Goal: Check status: Check status

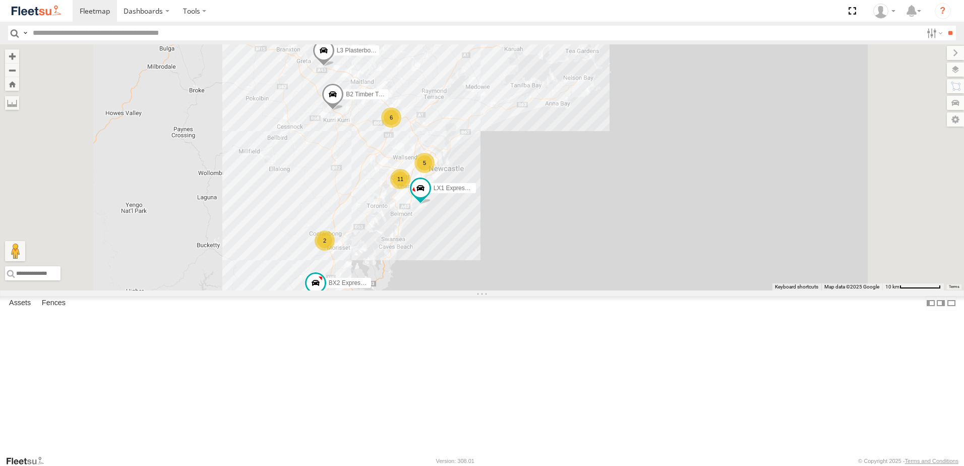
drag, startPoint x: 0, startPoint y: 0, endPoint x: 463, endPoint y: 239, distance: 520.7
click at [463, 239] on div "B2 Timber Truck LX1 Express Ute 2 6 5 11 L3 Plasterboard Truck BX2 Express Ute" at bounding box center [482, 167] width 964 height 246
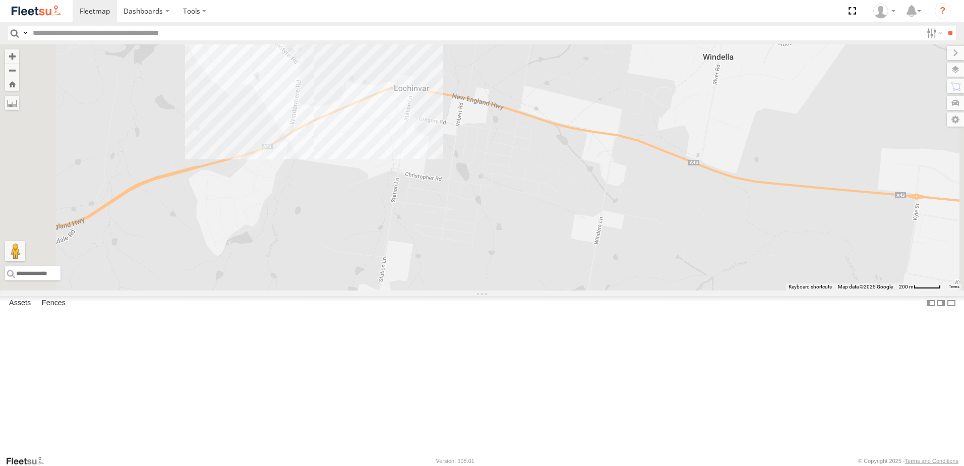
drag, startPoint x: 352, startPoint y: 244, endPoint x: 441, endPoint y: 220, distance: 91.8
click at [441, 220] on div "B2 Timber Truck LX1 Express Ute L3 Plasterboard Truck BX2 Express Ute C3 Timber…" at bounding box center [482, 167] width 964 height 246
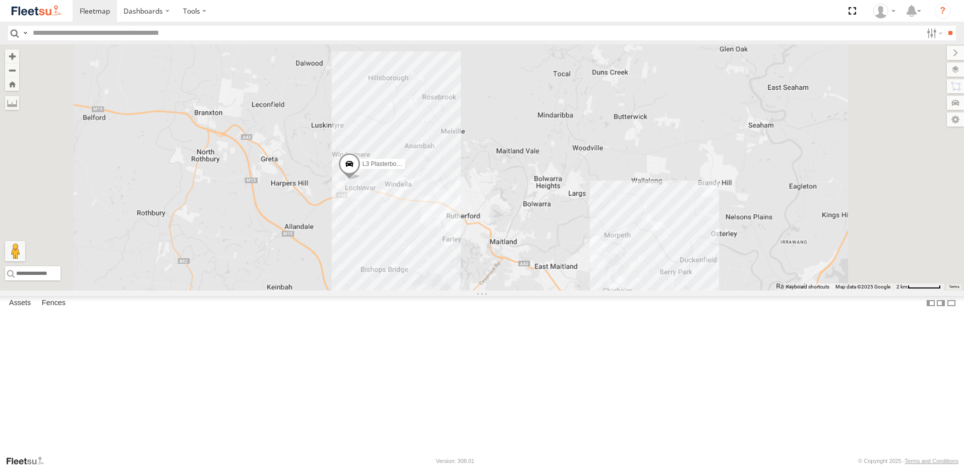
drag, startPoint x: 570, startPoint y: 361, endPoint x: 517, endPoint y: 224, distance: 146.6
click at [517, 225] on div "B2 Timber Truck LX1 Express Ute L3 Plasterboard Truck BX2 Express Ute C3 Timber…" at bounding box center [482, 167] width 964 height 246
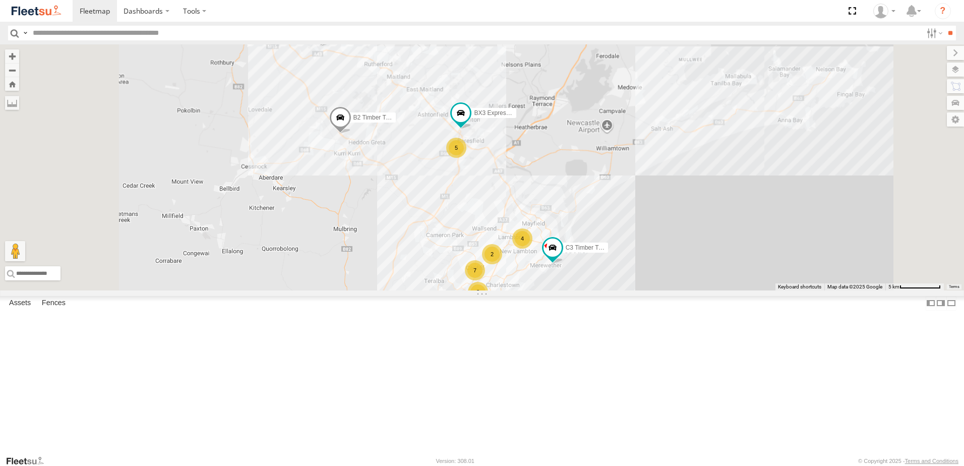
drag, startPoint x: 510, startPoint y: 307, endPoint x: 508, endPoint y: 151, distance: 155.4
click at [508, 157] on div "B2 Timber Truck LX1 Express Ute L3 Plasterboard Truck BX2 Express Ute C3 Timber…" at bounding box center [482, 167] width 964 height 246
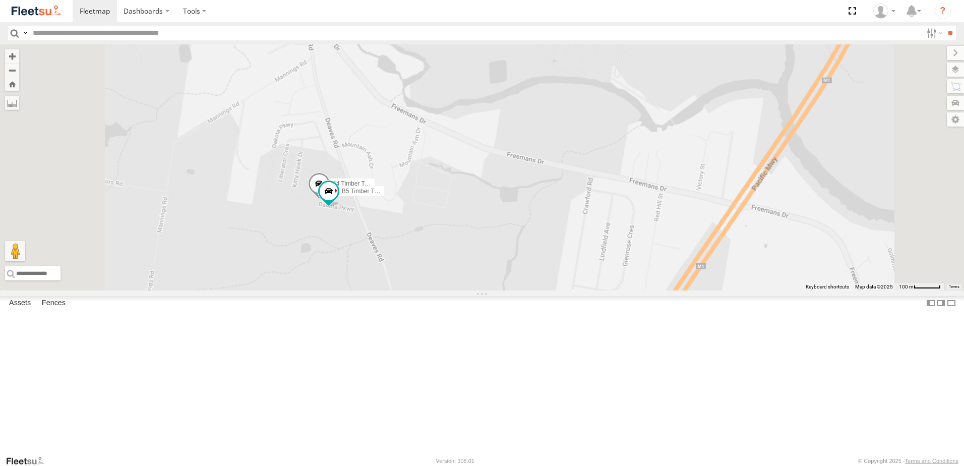
drag, startPoint x: 422, startPoint y: 154, endPoint x: 502, endPoint y: 214, distance: 100.2
click at [502, 214] on div "B4 Timber Truck B5 Timber Truck" at bounding box center [482, 167] width 964 height 246
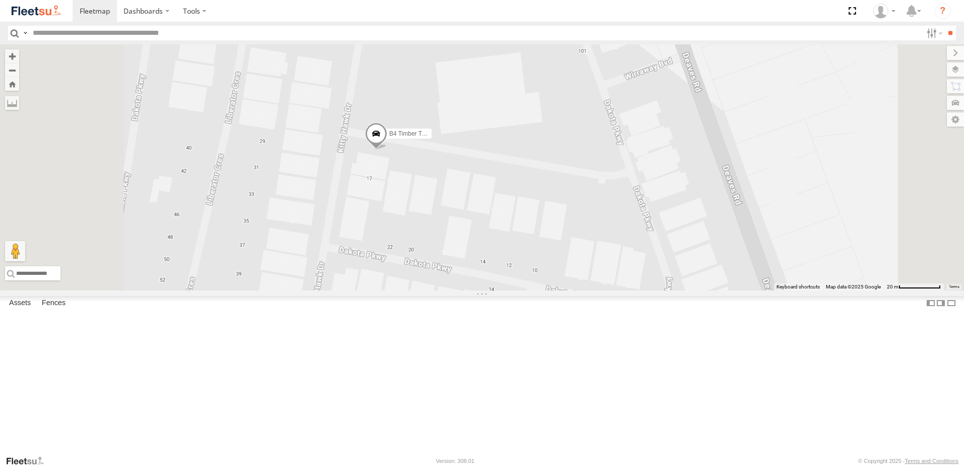
click at [387, 150] on span at bounding box center [376, 136] width 22 height 27
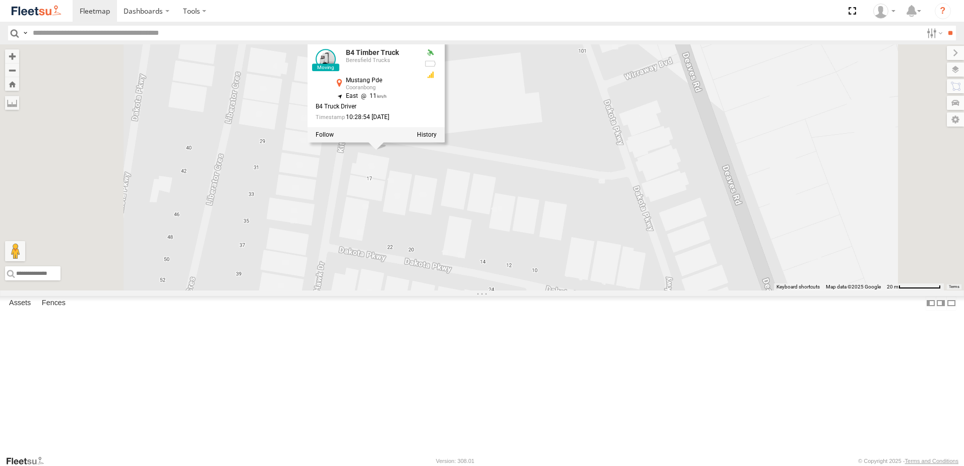
click at [519, 250] on div "B4 Timber Truck B5 Timber Truck B4 Timber Truck Beresfield Trucks Mustang Pde C…" at bounding box center [482, 167] width 964 height 246
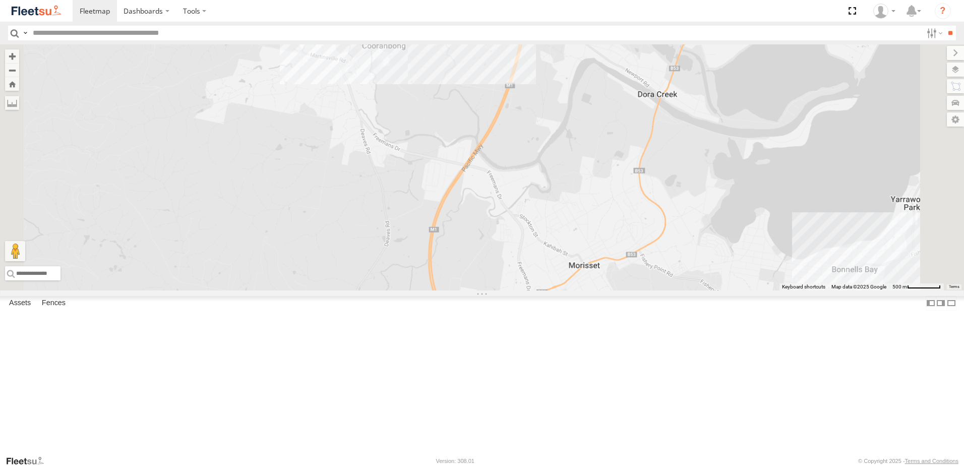
drag, startPoint x: 617, startPoint y: 140, endPoint x: 582, endPoint y: 348, distance: 210.4
click at [582, 291] on div "CX4 Express Ute C4 Timber Truck BX2 Express Ute" at bounding box center [482, 167] width 964 height 246
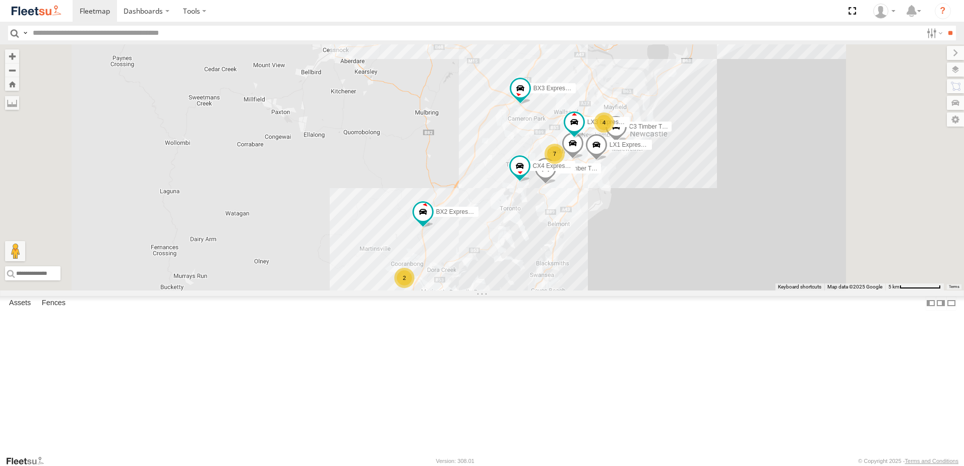
drag, startPoint x: 657, startPoint y: 136, endPoint x: 608, endPoint y: 200, distance: 80.7
click at [608, 200] on div "CX4 Express Ute C4 Timber Truck BX2 Express Ute 2 5 4 7 C3 Timber Truck LX3 Exp…" at bounding box center [482, 167] width 964 height 246
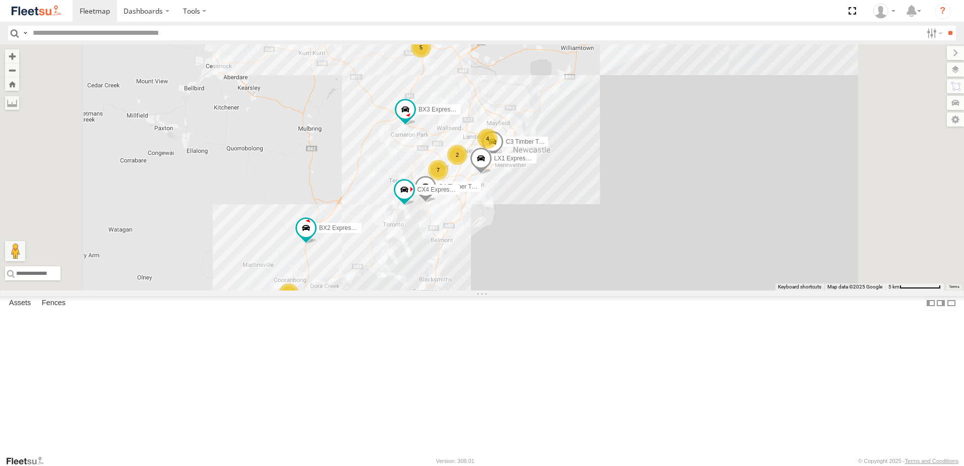
drag, startPoint x: 501, startPoint y: 315, endPoint x: 499, endPoint y: 337, distance: 21.8
click at [499, 291] on div "CX4 Express Ute C4 Timber Truck BX2 Express Ute C3 Timber Truck LX1 Express Ute…" at bounding box center [482, 167] width 964 height 246
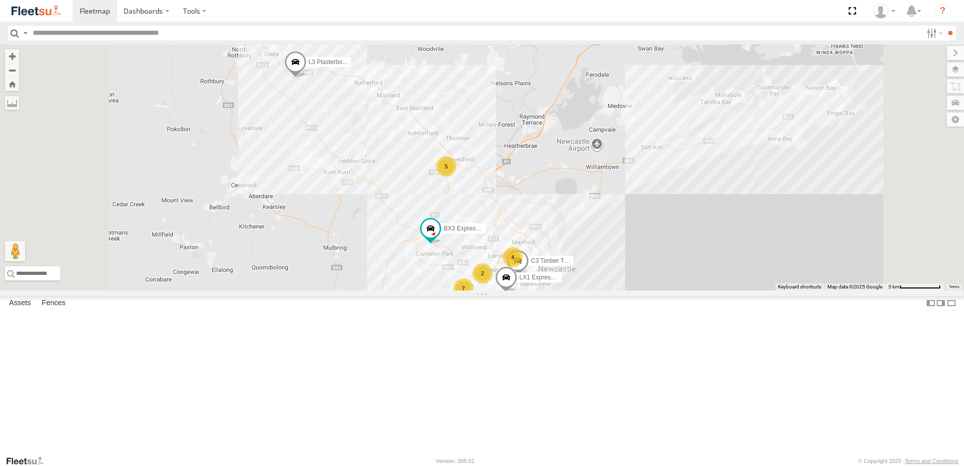
drag, startPoint x: 435, startPoint y: 159, endPoint x: 463, endPoint y: 200, distance: 49.4
click at [463, 200] on div "CX4 Express Ute C4 Timber Truck BX2 Express Ute C3 Timber Truck LX1 Express Ute…" at bounding box center [482, 167] width 964 height 246
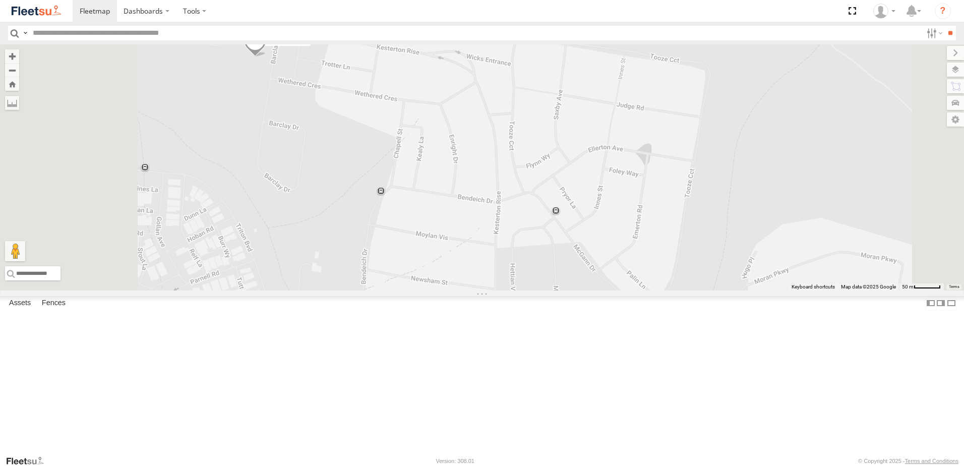
drag, startPoint x: 381, startPoint y: 133, endPoint x: 397, endPoint y: 247, distance: 115.1
click at [397, 247] on div "CX4 Express Ute C4 Timber Truck BX2 Express Ute C3 Timber Truck LX1 Express Ute…" at bounding box center [482, 167] width 964 height 246
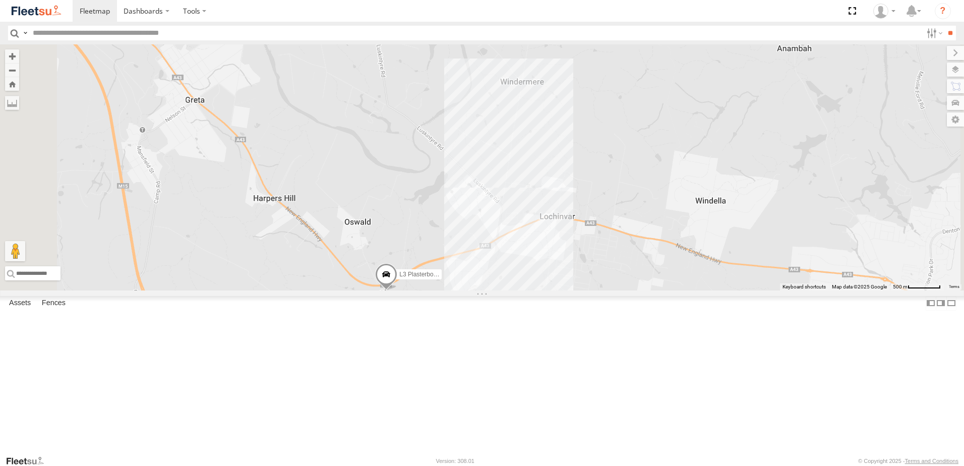
drag, startPoint x: 496, startPoint y: 338, endPoint x: 645, endPoint y: 336, distance: 148.8
click at [644, 291] on div "CX4 Express Ute C4 Timber Truck BX2 Express Ute C3 Timber Truck LX1 Express Ute…" at bounding box center [482, 167] width 964 height 246
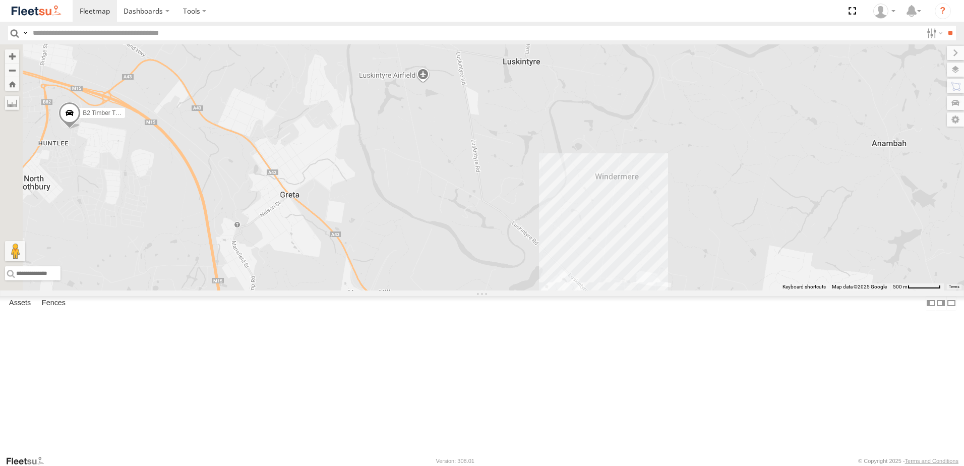
click at [487, 277] on div "CX4 Express Ute C4 Timber Truck BX2 Express Ute C3 Timber Truck LX1 Express Ute…" at bounding box center [482, 167] width 964 height 246
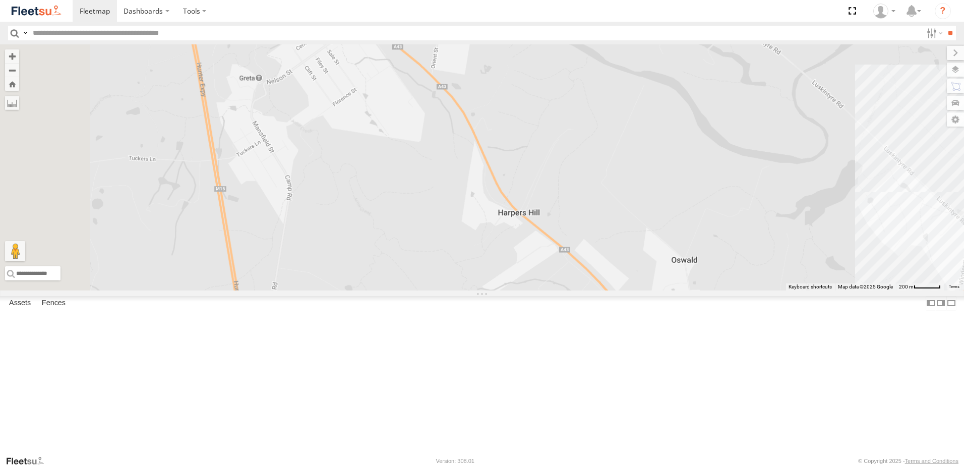
drag, startPoint x: 403, startPoint y: 332, endPoint x: 498, endPoint y: 148, distance: 207.3
click at [497, 148] on div "CX4 Express Ute C4 Timber Truck BX2 Express Ute C3 Timber Truck LX1 Express Ute…" at bounding box center [482, 167] width 964 height 246
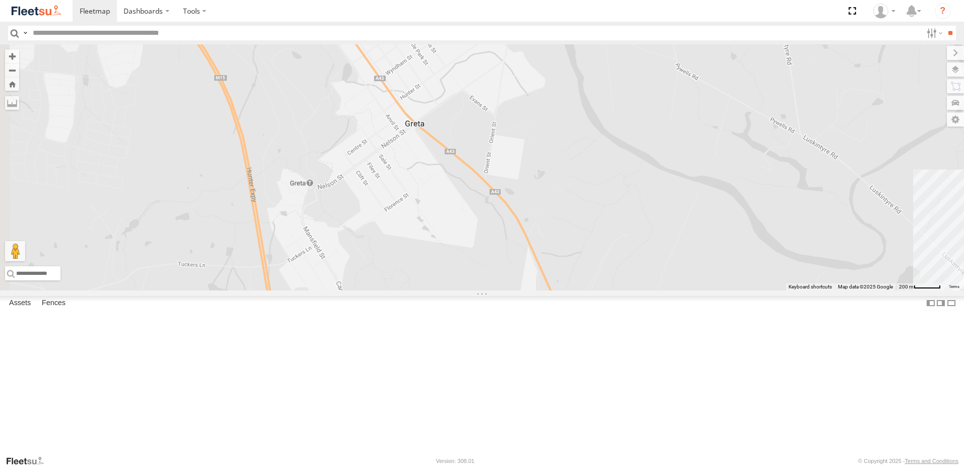
drag, startPoint x: 470, startPoint y: 200, endPoint x: 492, endPoint y: 362, distance: 163.4
click at [492, 291] on div "CX4 Express Ute C4 Timber Truck BX2 Express Ute C3 Timber Truck LX1 Express Ute…" at bounding box center [482, 167] width 964 height 246
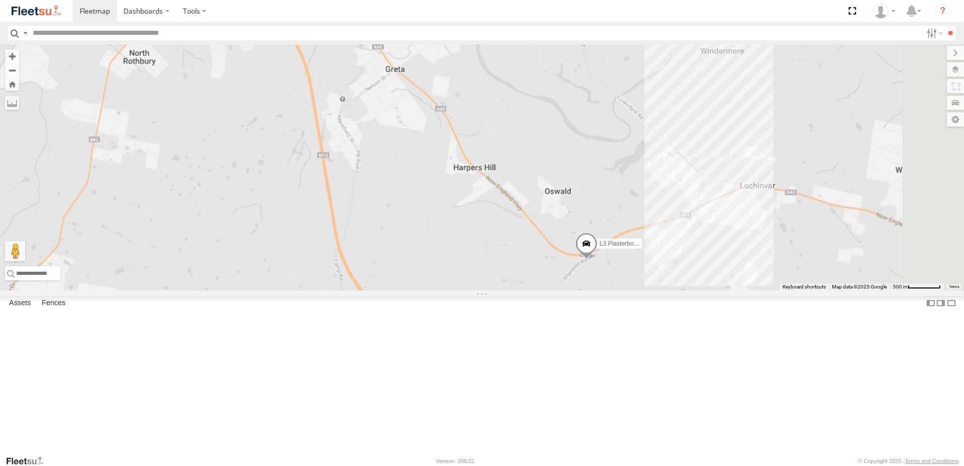
drag, startPoint x: 526, startPoint y: 341, endPoint x: 525, endPoint y: 177, distance: 163.9
click at [525, 178] on div "CX4 Express Ute C4 Timber Truck BX2 Express Ute C3 Timber Truck LX1 Express Ute…" at bounding box center [482, 167] width 964 height 246
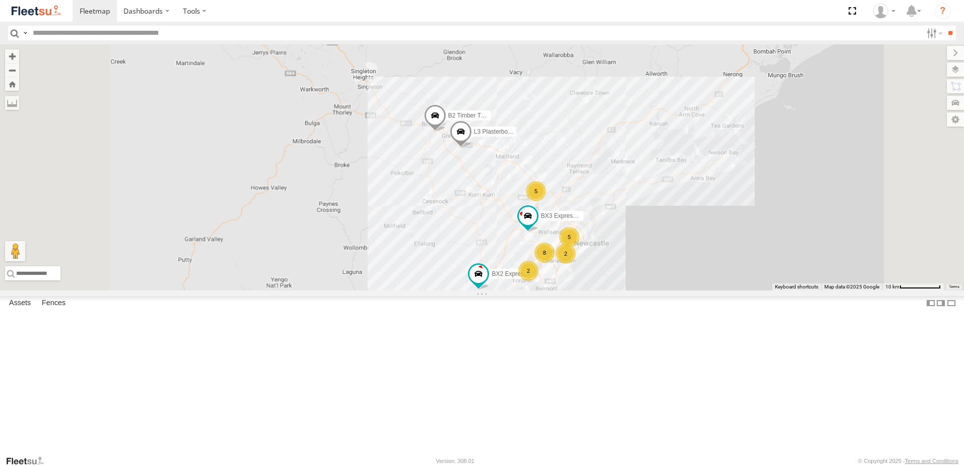
drag, startPoint x: 585, startPoint y: 258, endPoint x: 602, endPoint y: 211, distance: 49.8
click at [599, 219] on div "BX2 Express Ute BX3 Express Ute L3 Plasterboard Truck B2 Timber Truck 2 5 5 2 8…" at bounding box center [482, 167] width 964 height 246
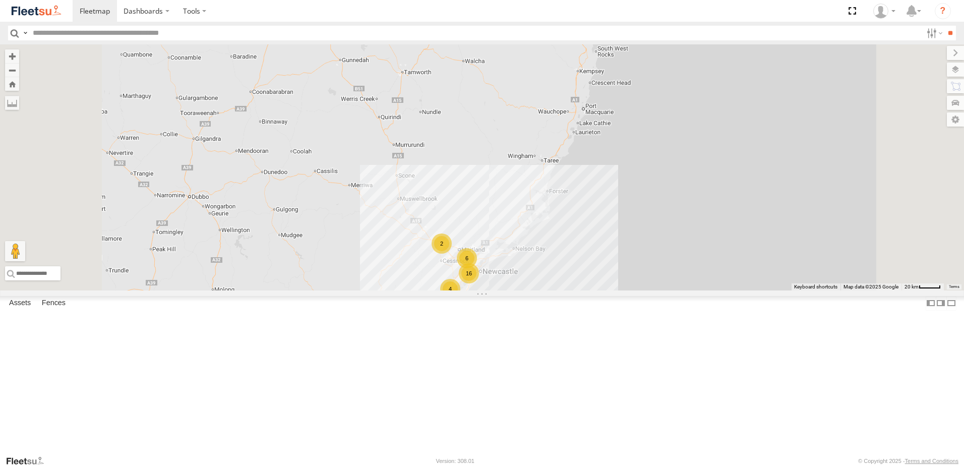
drag, startPoint x: 474, startPoint y: 251, endPoint x: 472, endPoint y: 356, distance: 104.9
click at [471, 291] on div "4 6 16 2" at bounding box center [482, 167] width 964 height 246
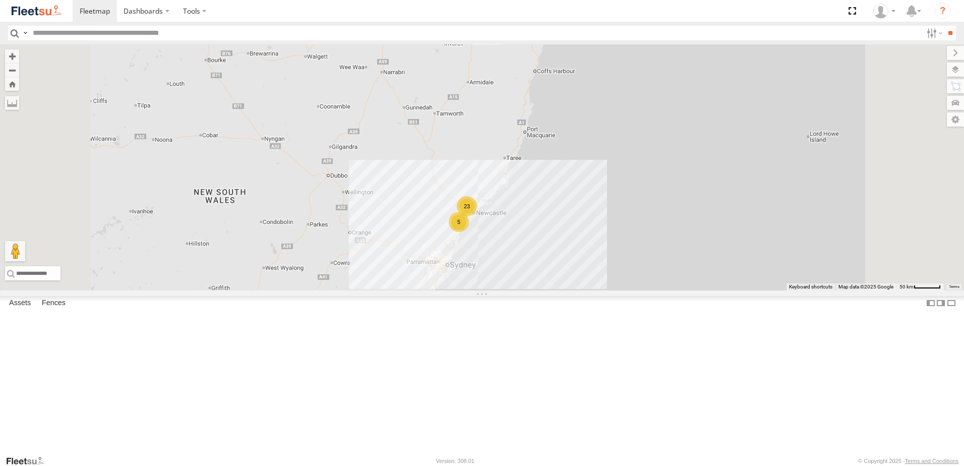
drag, startPoint x: 537, startPoint y: 269, endPoint x: 572, endPoint y: 263, distance: 35.2
click at [553, 221] on div "5 23" at bounding box center [482, 167] width 964 height 246
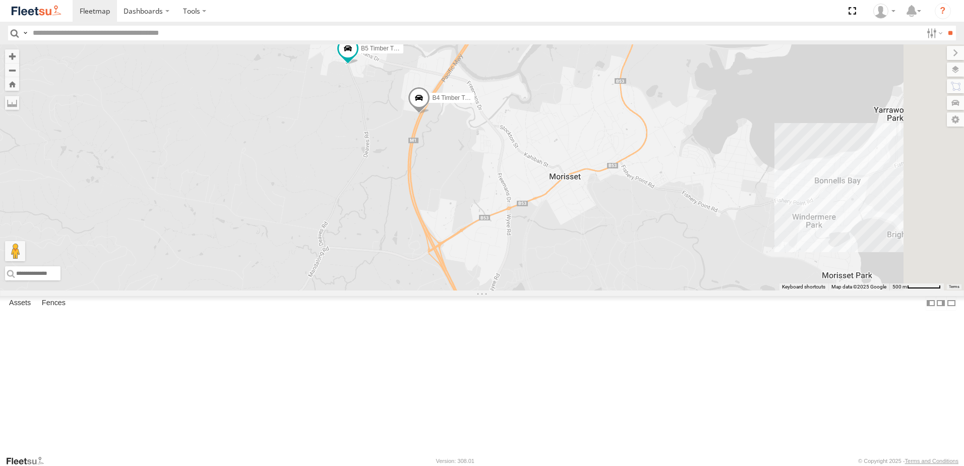
drag, startPoint x: 574, startPoint y: 205, endPoint x: 581, endPoint y: 291, distance: 86.0
click at [581, 291] on div "B2 Timber Truck L3 Plasterboard Truck B4 Timber Truck B5 Timber Truck" at bounding box center [482, 167] width 964 height 246
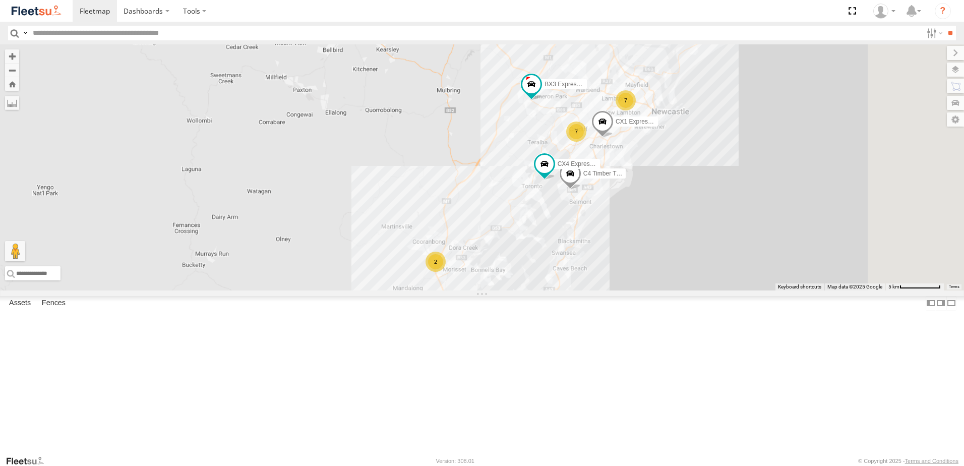
drag, startPoint x: 675, startPoint y: 122, endPoint x: 601, endPoint y: 291, distance: 184.5
click at [605, 279] on div "B2 Timber Truck L3 Plasterboard Truck 2 7 CX4 Express Ute 7 C4 Timber Truck BX3…" at bounding box center [482, 167] width 964 height 246
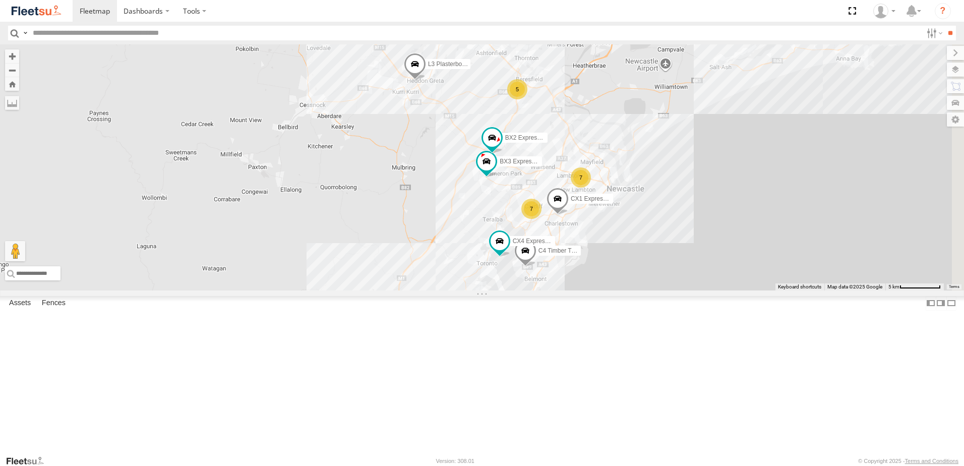
drag, startPoint x: 614, startPoint y: 134, endPoint x: 585, endPoint y: 172, distance: 47.4
click at [585, 172] on div "B2 Timber Truck L3 Plasterboard Truck 2 7 CX4 Express Ute 7 C4 Timber Truck BX3…" at bounding box center [482, 167] width 964 height 246
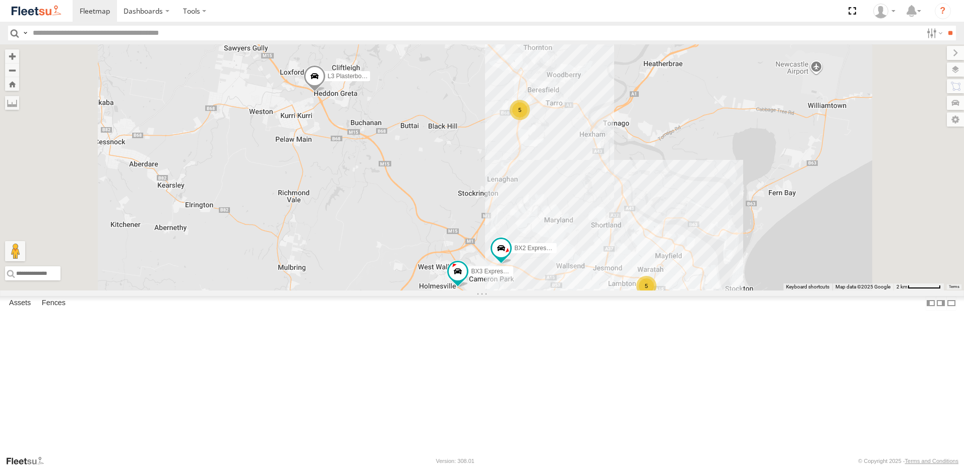
drag, startPoint x: 592, startPoint y: 159, endPoint x: 573, endPoint y: 398, distance: 239.3
click at [573, 291] on div "B2 Timber Truck L3 Plasterboard Truck CX4 Express Ute C4 Timber Truck BX3 Expre…" at bounding box center [482, 167] width 964 height 246
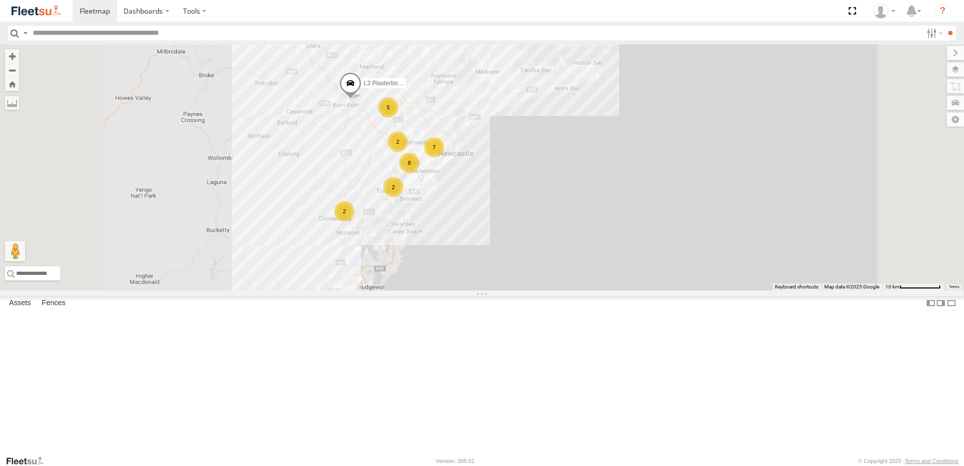
drag, startPoint x: 479, startPoint y: 367, endPoint x: 476, endPoint y: 256, distance: 111.5
click at [476, 256] on div "B2 Timber Truck L3 Plasterboard Truck 2 5 7 2 8 2" at bounding box center [482, 167] width 964 height 246
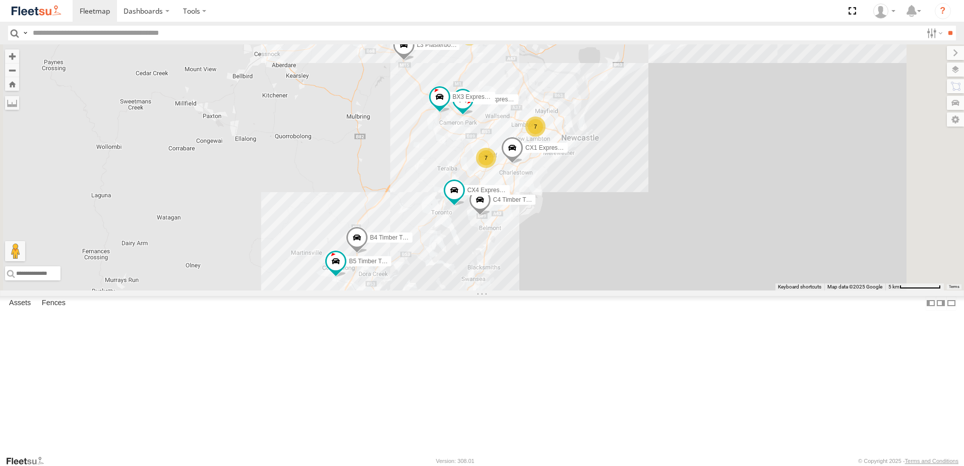
drag, startPoint x: 552, startPoint y: 264, endPoint x: 538, endPoint y: 296, distance: 34.5
click at [539, 291] on div "B2 Timber Truck L3 Plasterboard Truck B4 Timber Truck BX1 Express Ute CX4 Expre…" at bounding box center [482, 167] width 964 height 246
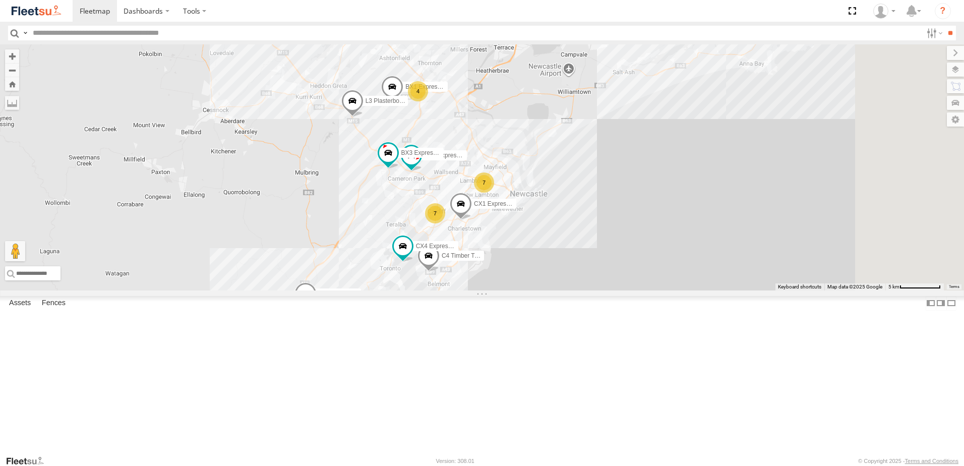
drag, startPoint x: 554, startPoint y: 274, endPoint x: 518, endPoint y: 308, distance: 49.3
click at [518, 291] on div "B2 Timber Truck L3 Plasterboard Truck B4 Timber Truck BX1 Express Ute CX4 Expre…" at bounding box center [482, 167] width 964 height 246
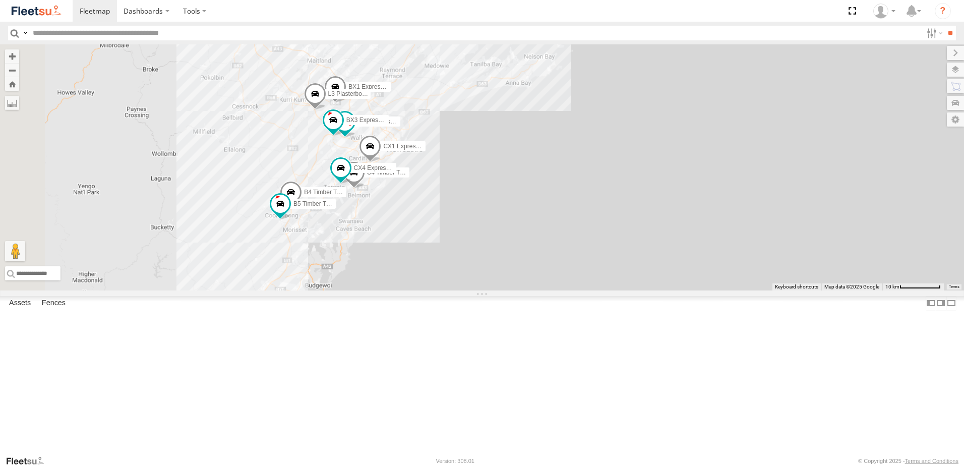
drag, startPoint x: 398, startPoint y: 160, endPoint x: 408, endPoint y: 189, distance: 29.8
click at [408, 189] on div "B2 Timber Truck L3 Plasterboard Truck B4 Timber Truck BX1 Express Ute CX4 Expre…" at bounding box center [482, 167] width 964 height 246
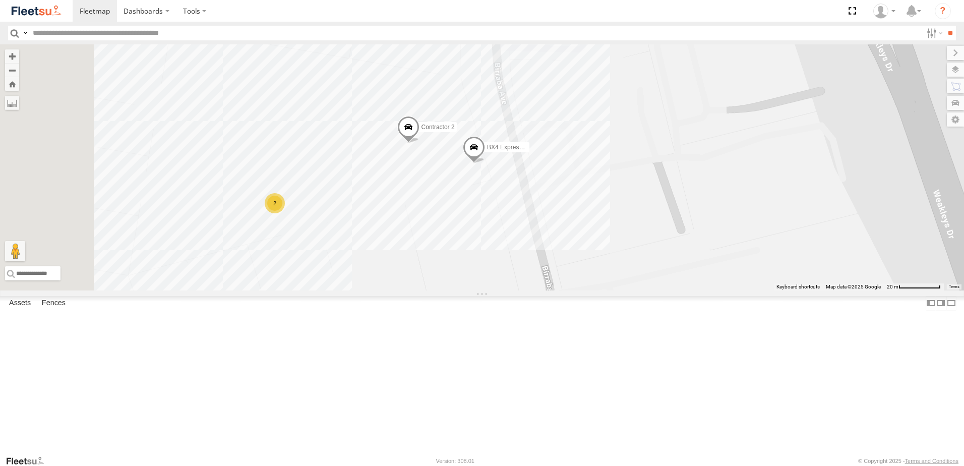
click at [441, 285] on div "B2 Timber Truck BX3 Express Ute B4 Timber Truck L3 Plasterboard Truck B5 Timber…" at bounding box center [482, 167] width 964 height 246
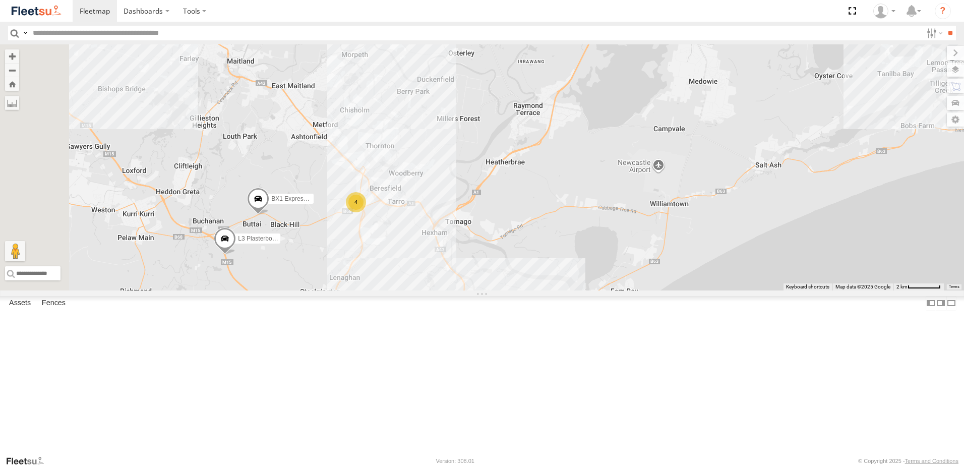
drag, startPoint x: 584, startPoint y: 349, endPoint x: 653, endPoint y: 203, distance: 160.9
click at [652, 201] on div "B2 Timber Truck BX3 Express Ute B4 Timber Truck L3 Plasterboard Truck B5 Timber…" at bounding box center [482, 167] width 964 height 246
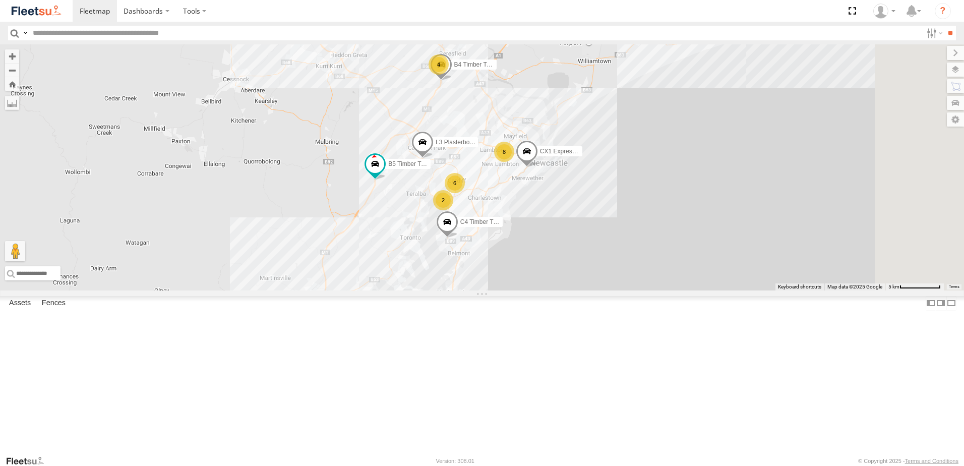
drag, startPoint x: 596, startPoint y: 212, endPoint x: 545, endPoint y: 304, distance: 105.0
click at [545, 291] on div "B4 Timber Truck L3 Plasterboard Truck B5 Timber Truck C4 Timber Truck BX3 Expre…" at bounding box center [482, 167] width 964 height 246
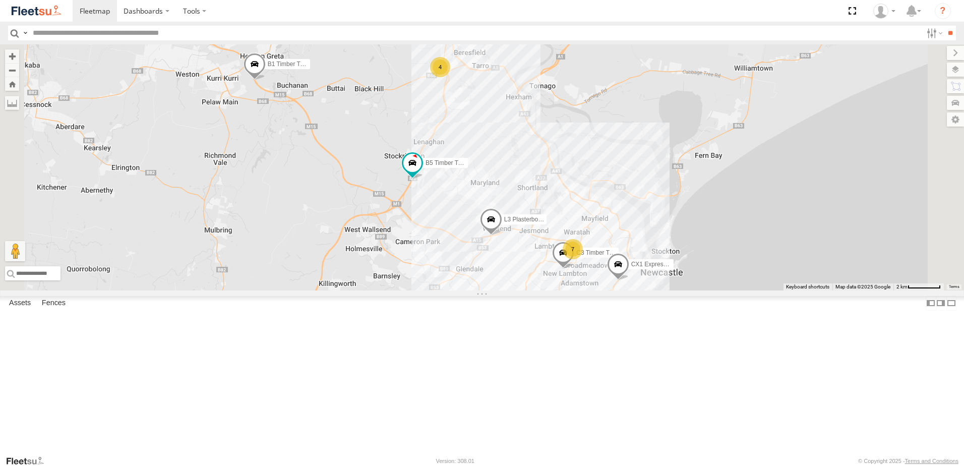
drag, startPoint x: 578, startPoint y: 166, endPoint x: 586, endPoint y: 199, distance: 34.3
click at [586, 196] on div "C3 Timber Truck L3 Plasterboard Truck B5 Timber Truck CX2 Express Ute C4 Timber…" at bounding box center [482, 167] width 964 height 246
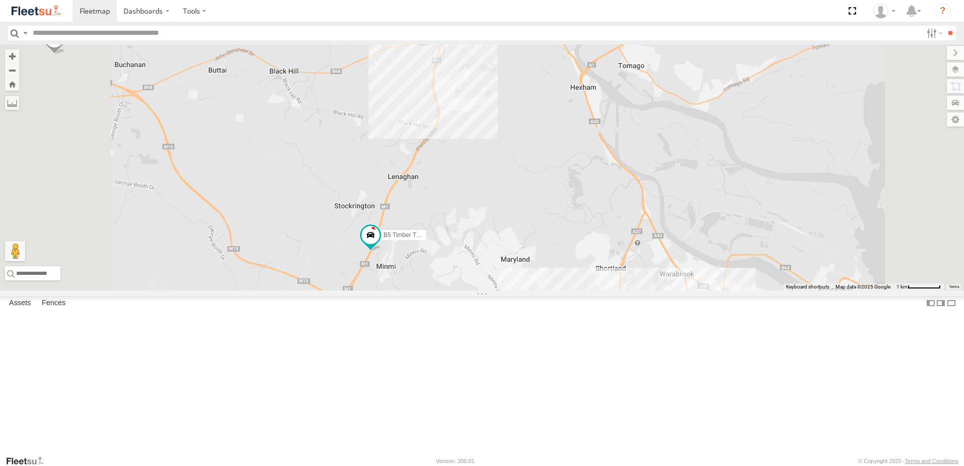
drag, startPoint x: 588, startPoint y: 148, endPoint x: 581, endPoint y: 157, distance: 11.4
click at [584, 172] on div "C3 Timber Truck L3 Plasterboard Truck B5 Timber Truck CX2 Express Ute C4 Timber…" at bounding box center [482, 167] width 964 height 246
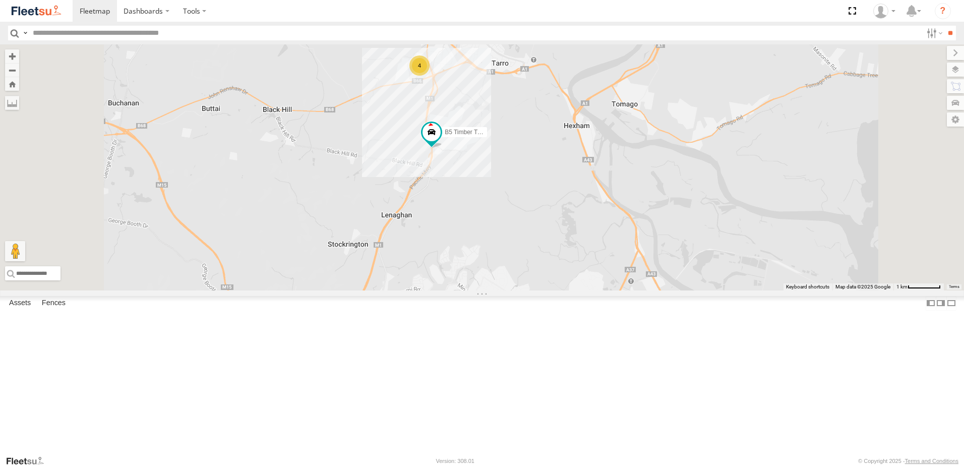
drag, startPoint x: 580, startPoint y: 143, endPoint x: 591, endPoint y: 200, distance: 57.5
click at [591, 199] on div "B5 Timber Truck 4" at bounding box center [482, 167] width 964 height 246
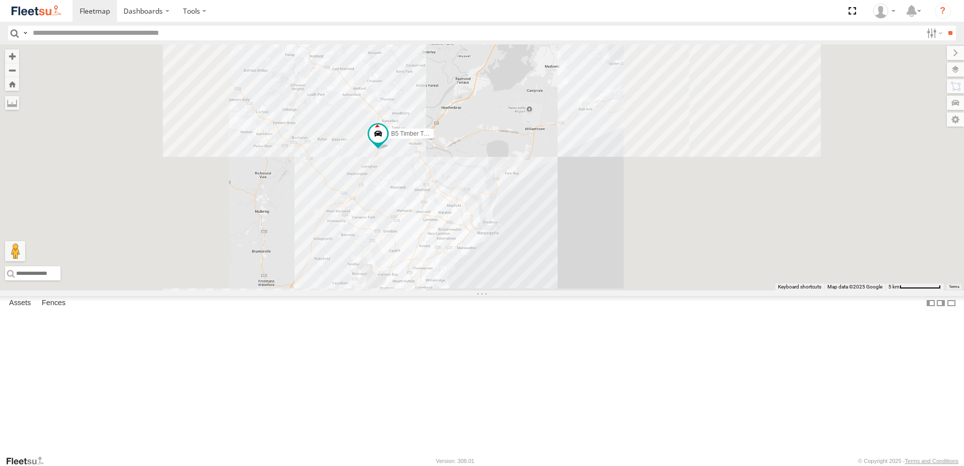
drag, startPoint x: 426, startPoint y: 200, endPoint x: 502, endPoint y: 295, distance: 121.6
click at [503, 291] on div "B5 Timber Truck" at bounding box center [482, 167] width 964 height 246
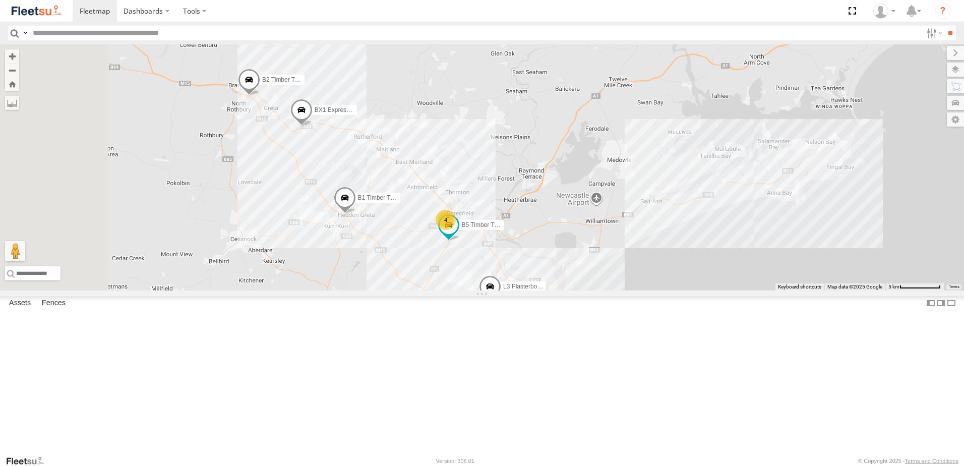
drag, startPoint x: 444, startPoint y: 254, endPoint x: 447, endPoint y: 279, distance: 25.5
click at [446, 261] on div "B5 Timber Truck 4 BX1 Express Ute 8 7 B2 Timber Truck L3 Plasterboard Truck 2 B…" at bounding box center [482, 167] width 964 height 246
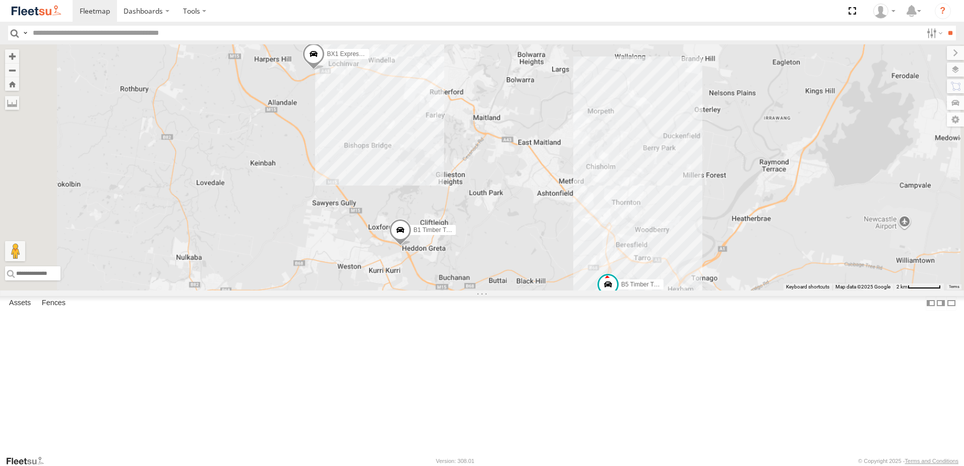
drag, startPoint x: 446, startPoint y: 252, endPoint x: 495, endPoint y: 331, distance: 93.5
click at [495, 291] on div "B5 Timber Truck BX1 Express Ute B2 Timber Truck L3 Plasterboard Truck B1 Timber…" at bounding box center [482, 167] width 964 height 246
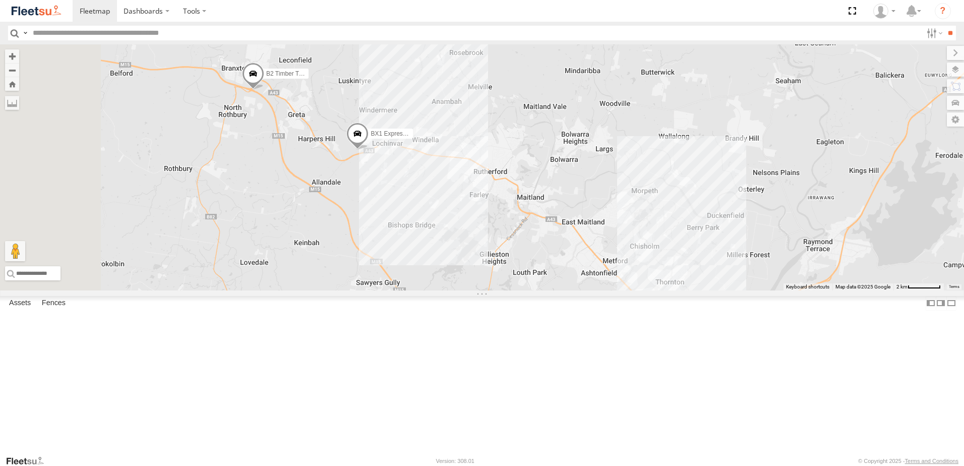
drag, startPoint x: 463, startPoint y: 227, endPoint x: 484, endPoint y: 264, distance: 42.7
click at [484, 264] on div "B5 Timber Truck BX1 Express Ute B2 Timber Truck L3 Plasterboard Truck B1 Timber…" at bounding box center [482, 167] width 964 height 246
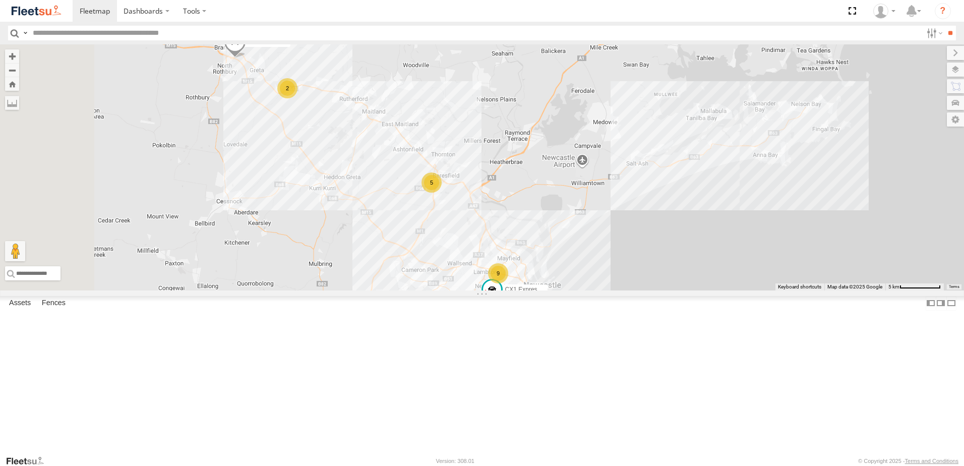
drag, startPoint x: 320, startPoint y: 209, endPoint x: 425, endPoint y: 270, distance: 121.4
click at [421, 274] on div "CX1 Express Ute 5 2 9 7 B2 Timber Truck CX2 Express Ute C4 Timber Truck" at bounding box center [482, 167] width 964 height 246
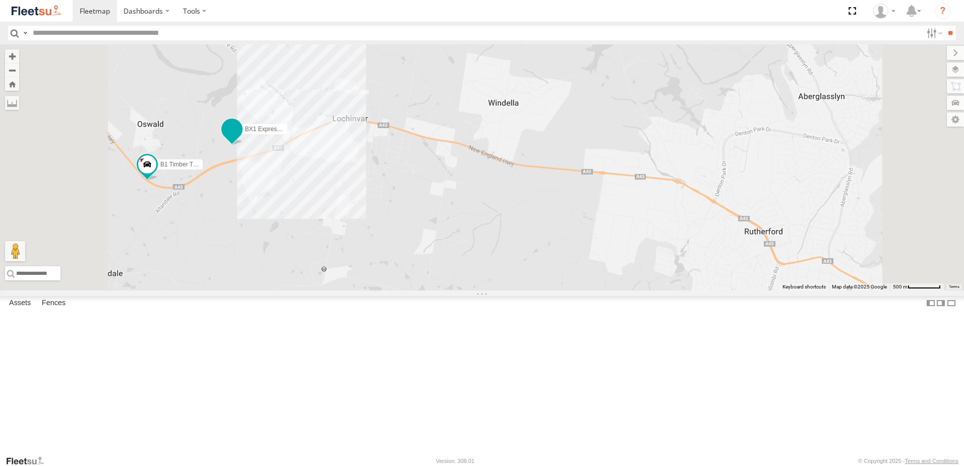
click at [241, 138] on span at bounding box center [232, 129] width 18 height 18
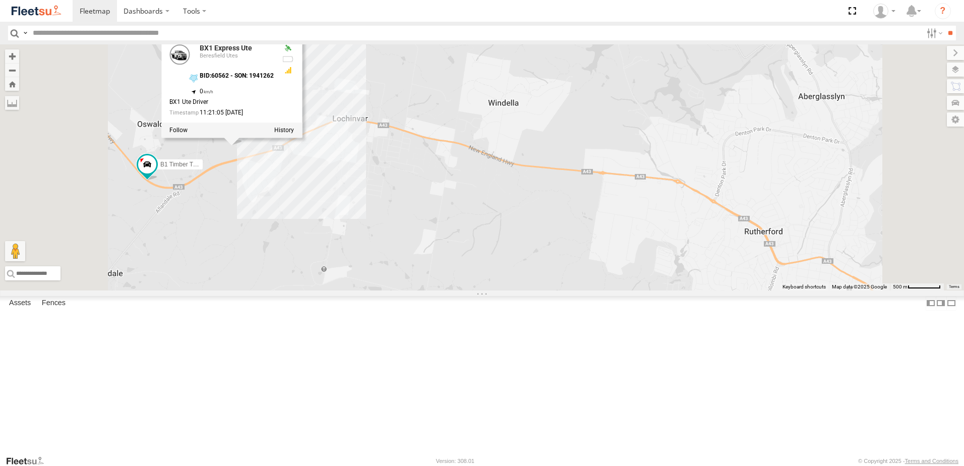
click at [418, 264] on div "CX1 Express Ute B2 Timber Truck CX2 Express Ute C4 Timber Truck BX1 Express Ute…" at bounding box center [482, 167] width 964 height 246
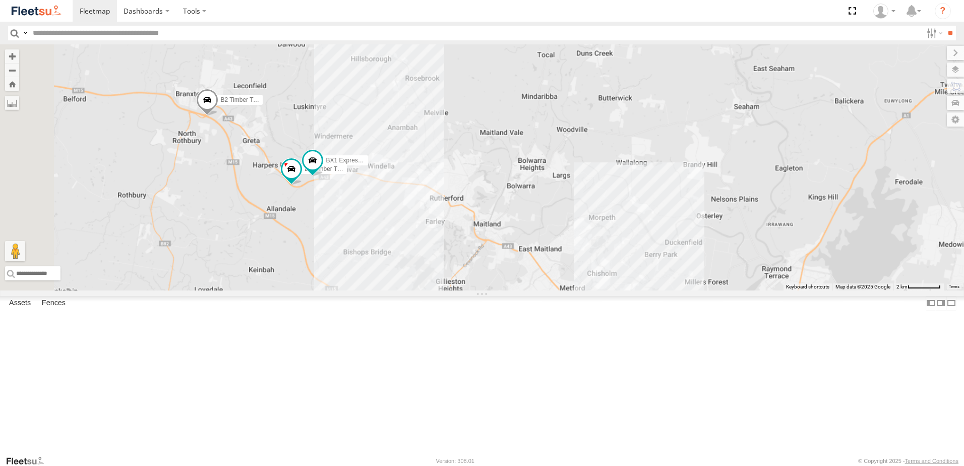
drag, startPoint x: 427, startPoint y: 266, endPoint x: 469, endPoint y: 271, distance: 42.2
click at [469, 271] on div "CX1 Express Ute B2 Timber Truck CX2 Express Ute C4 Timber Truck BX1 Express Ute…" at bounding box center [482, 167] width 964 height 246
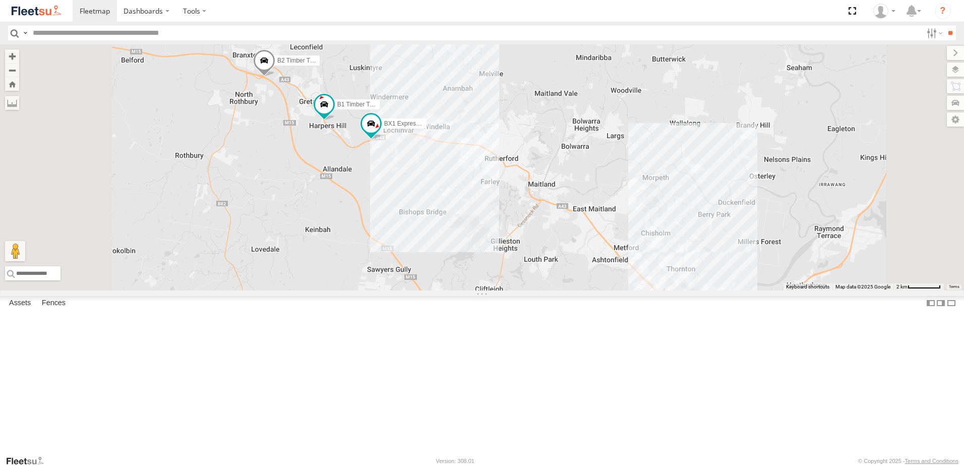
drag, startPoint x: 441, startPoint y: 221, endPoint x: 492, endPoint y: 288, distance: 83.8
click at [492, 288] on div "CX1 Express Ute B2 Timber Truck CX2 Express Ute C4 Timber Truck BX1 Express Ute…" at bounding box center [482, 167] width 964 height 246
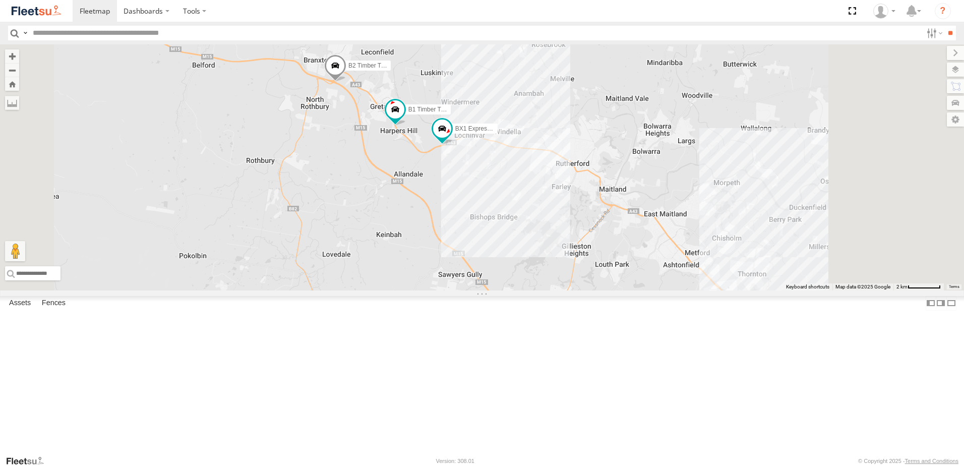
drag, startPoint x: 536, startPoint y: 358, endPoint x: 513, endPoint y: 240, distance: 120.7
click at [507, 218] on div "CX1 Express Ute B2 Timber Truck CX2 Express Ute C4 Timber Truck BX1 Express Ute…" at bounding box center [482, 167] width 964 height 246
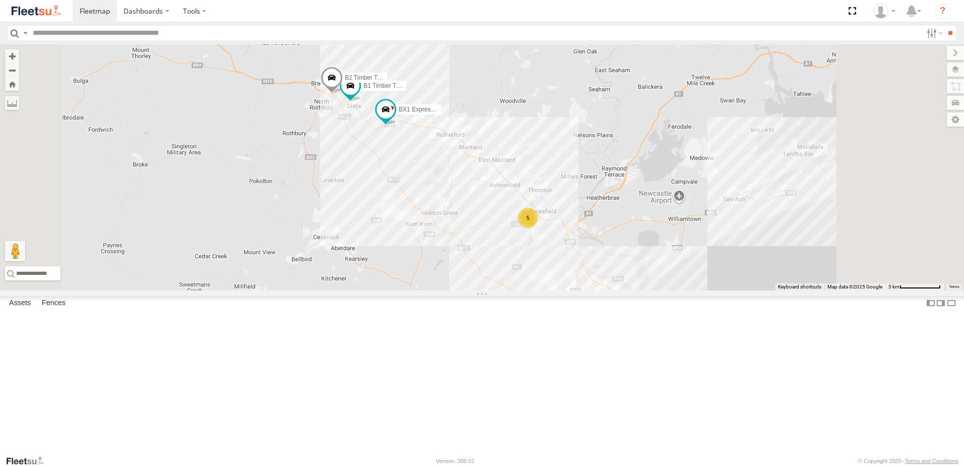
drag, startPoint x: 568, startPoint y: 300, endPoint x: 527, endPoint y: 233, distance: 78.4
click at [531, 234] on div "C4 Timber Truck BX3 Express Ute BX1 Express Ute B2 Timber Truck CX2 Express Ute…" at bounding box center [482, 167] width 964 height 246
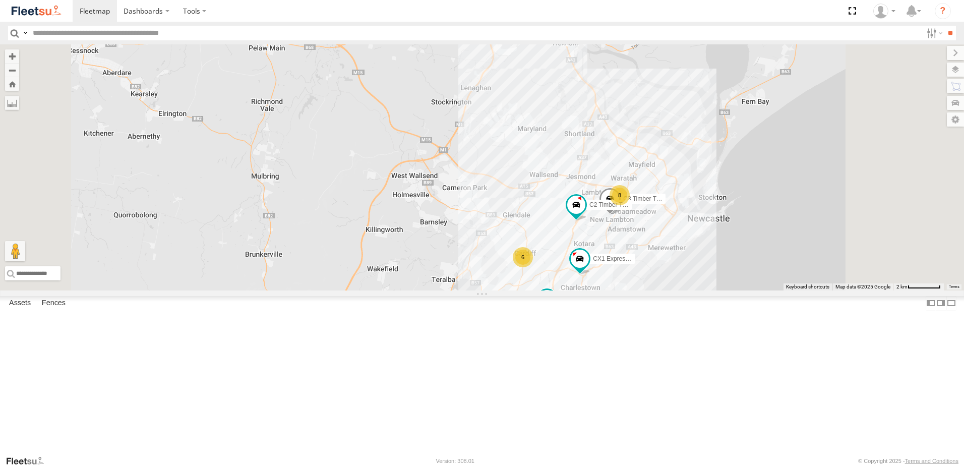
drag, startPoint x: 640, startPoint y: 187, endPoint x: 609, endPoint y: 241, distance: 61.9
click at [614, 269] on div "C4 Timber Truck BX3 Express Ute BX1 Express Ute 5 8 6 C3 Timber Truck CX2 Expre…" at bounding box center [482, 167] width 964 height 246
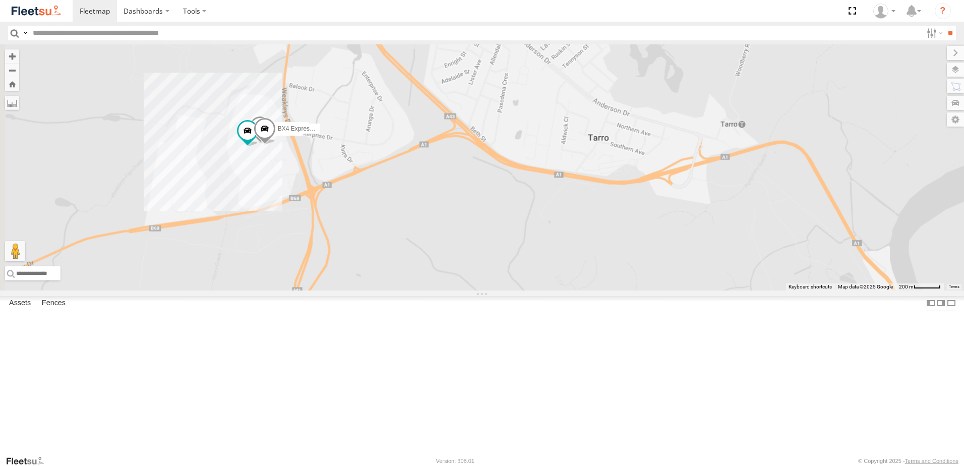
drag, startPoint x: 490, startPoint y: 176, endPoint x: 656, endPoint y: 317, distance: 217.6
click at [651, 291] on div "C4 Timber Truck BX3 Express Ute BX1 Express Ute C3 Timber Truck CX2 Express Ute…" at bounding box center [482, 167] width 964 height 246
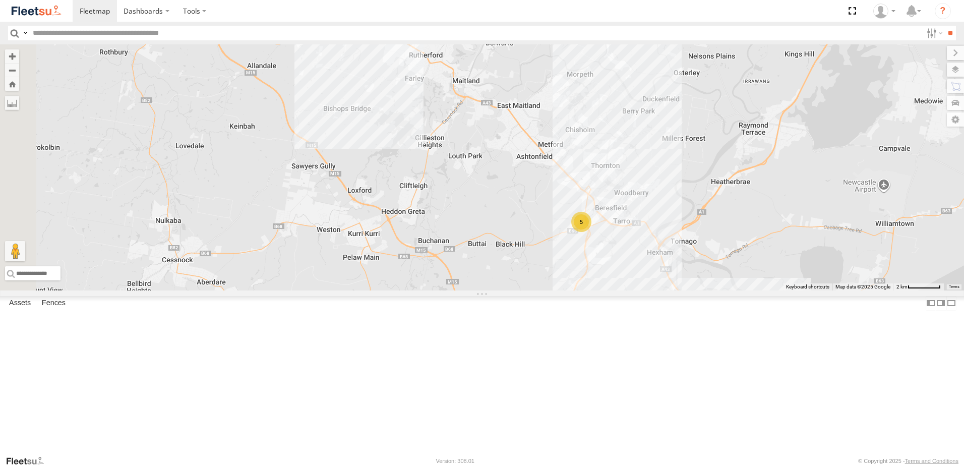
drag, startPoint x: 420, startPoint y: 231, endPoint x: 654, endPoint y: 268, distance: 237.4
click at [651, 266] on div "C4 Timber Truck BX3 Express Ute BX1 Express Ute C3 Timber Truck CX2 Express Ute…" at bounding box center [482, 167] width 964 height 246
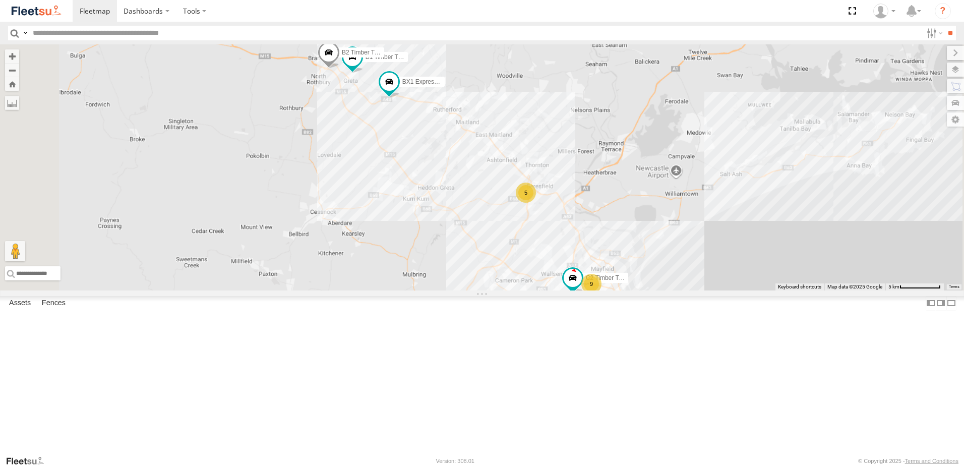
drag, startPoint x: 487, startPoint y: 162, endPoint x: 531, endPoint y: 226, distance: 77.2
click at [507, 216] on div "BX1 Express Ute B2 Timber Truck B1 Timber Truck 5 9 6 CX2 Express Ute C4 Timber…" at bounding box center [482, 167] width 964 height 246
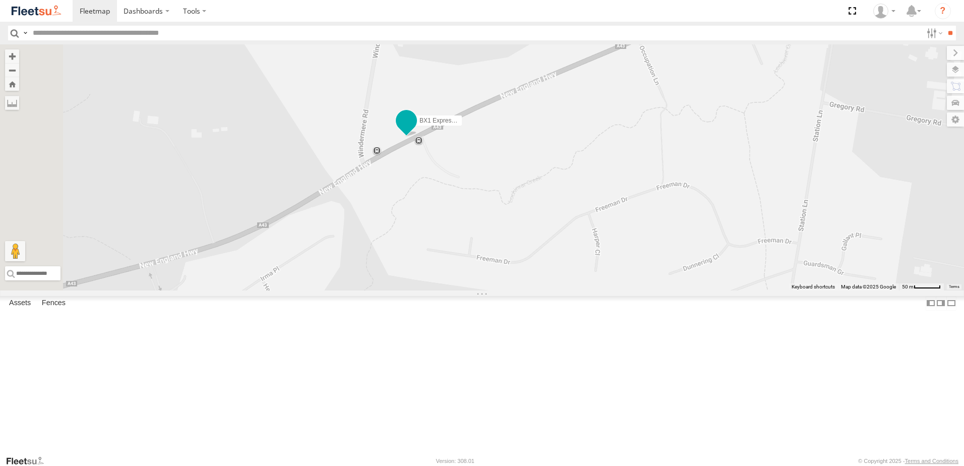
click at [416, 130] on span at bounding box center [406, 121] width 18 height 18
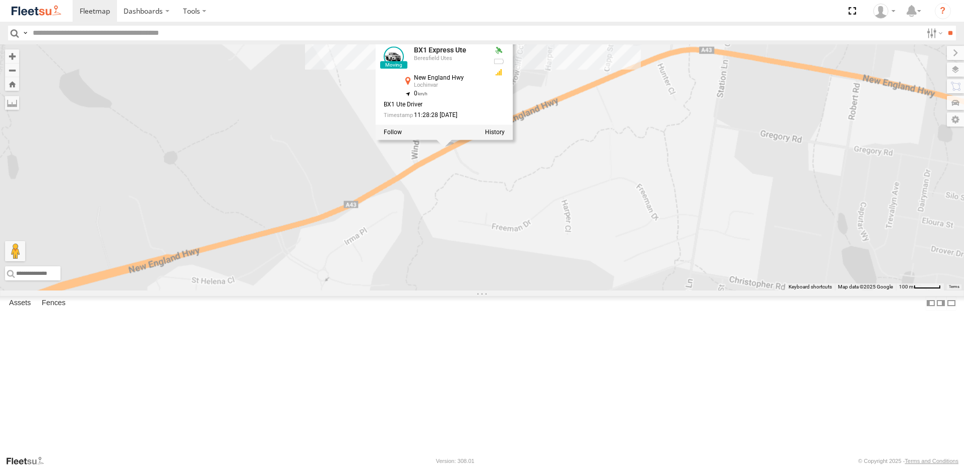
click at [648, 262] on div "BX1 Express Ute B2 Timber Truck B1 Timber Truck CX2 Express Ute C4 Timber Truck…" at bounding box center [482, 167] width 964 height 246
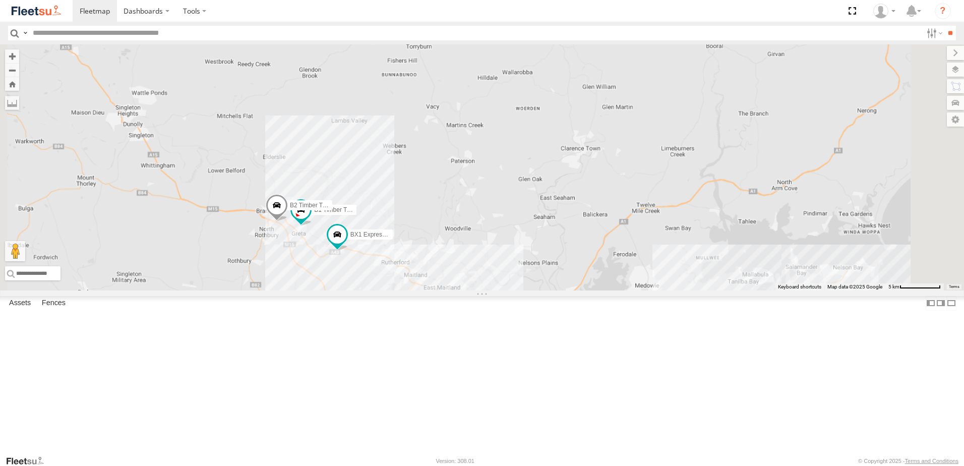
drag, startPoint x: 436, startPoint y: 341, endPoint x: 513, endPoint y: 284, distance: 95.6
click at [513, 284] on div "BX1 Express Ute B2 Timber Truck B1 Timber Truck CX2 Express Ute C4 Timber Truck…" at bounding box center [482, 167] width 964 height 246
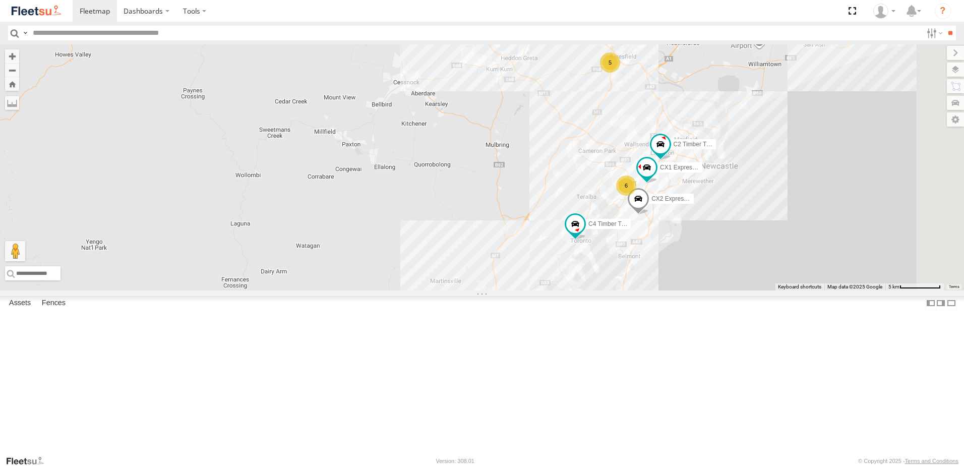
drag, startPoint x: 757, startPoint y: 196, endPoint x: 526, endPoint y: 182, distance: 231.5
click at [526, 182] on div "BX1 Express Ute B2 Timber Truck B1 Timber Truck CX2 Express Ute C4 Timber Truck…" at bounding box center [482, 167] width 964 height 246
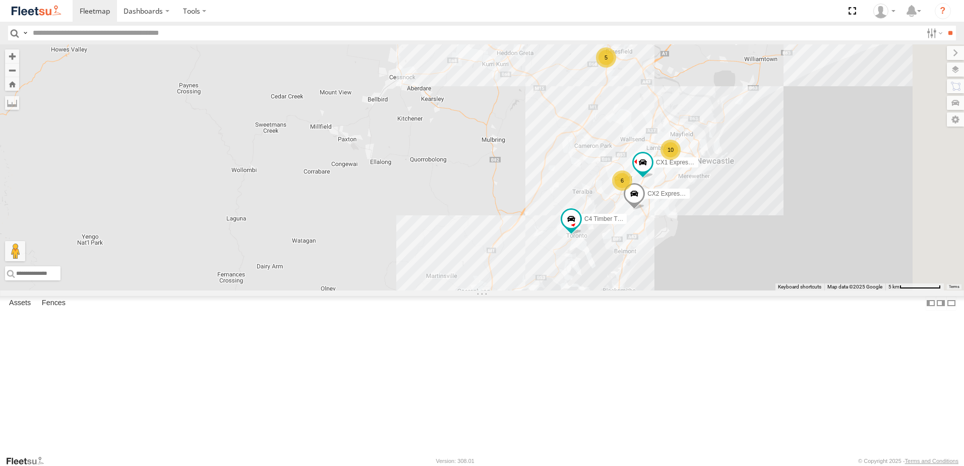
drag, startPoint x: 704, startPoint y: 246, endPoint x: 669, endPoint y: 336, distance: 96.3
click at [669, 291] on div "BX1 Express Ute B2 Timber Truck B1 Timber Truck CX2 Express Ute C4 Timber Truck…" at bounding box center [482, 167] width 964 height 246
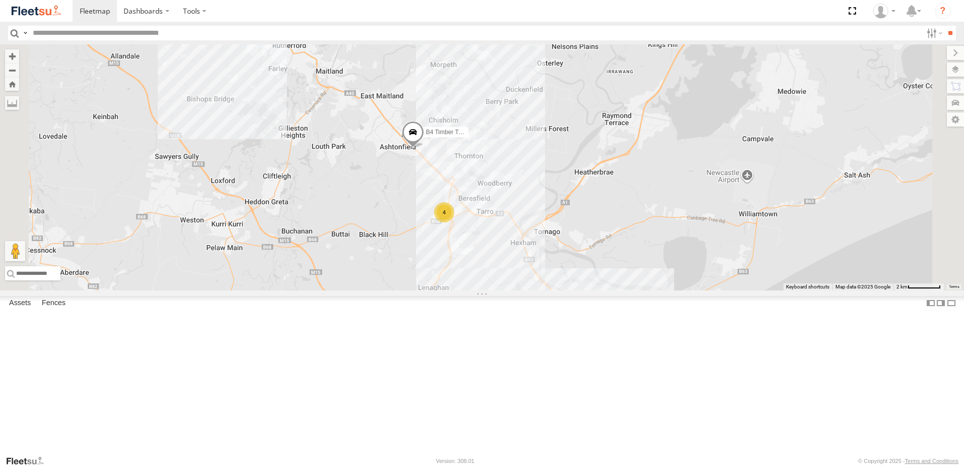
drag, startPoint x: 403, startPoint y: 229, endPoint x: 476, endPoint y: 262, distance: 79.9
click at [475, 262] on div "B4 Timber Truck BX1 Express Ute 4" at bounding box center [482, 167] width 964 height 246
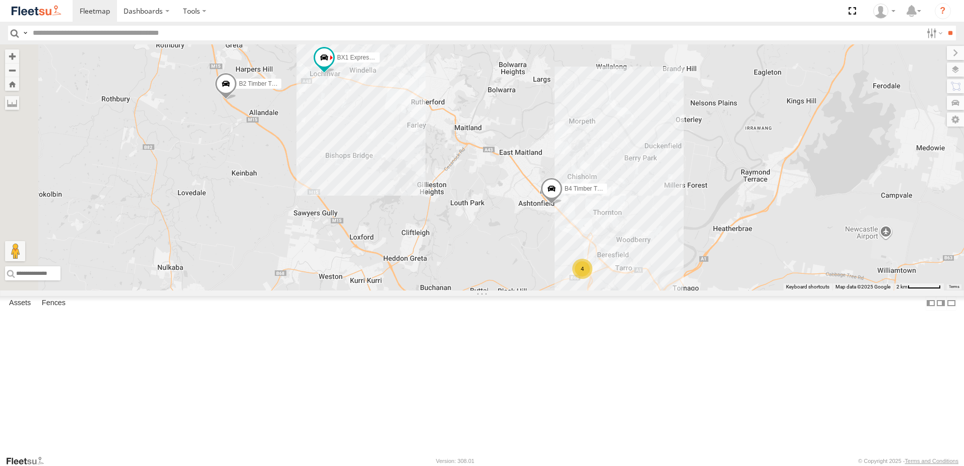
drag, startPoint x: 456, startPoint y: 235, endPoint x: 463, endPoint y: 237, distance: 6.7
click at [460, 237] on div "B4 Timber Truck BX1 Express Ute 4 B2 Timber Truck B1 Timber Truck" at bounding box center [482, 167] width 964 height 246
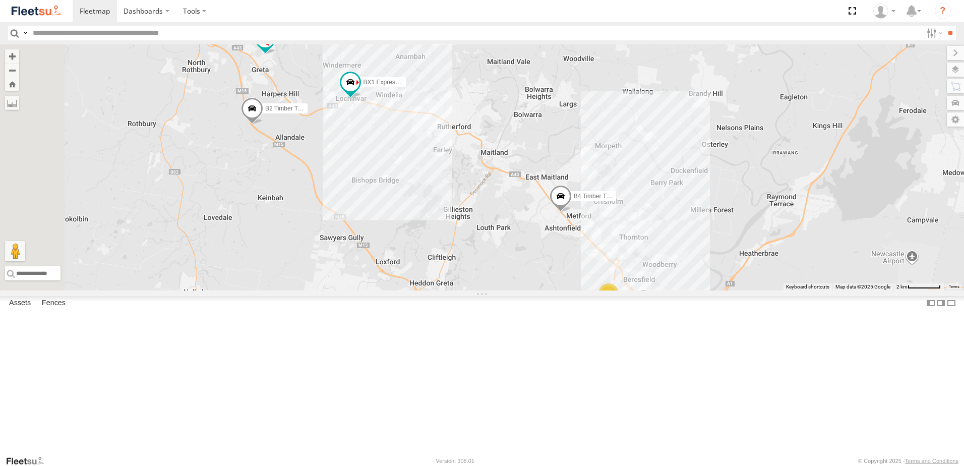
drag, startPoint x: 550, startPoint y: 267, endPoint x: 556, endPoint y: 276, distance: 10.8
click at [555, 274] on div "B4 Timber Truck BX1 Express Ute 4 B2 Timber Truck B1 Timber Truck" at bounding box center [482, 167] width 964 height 246
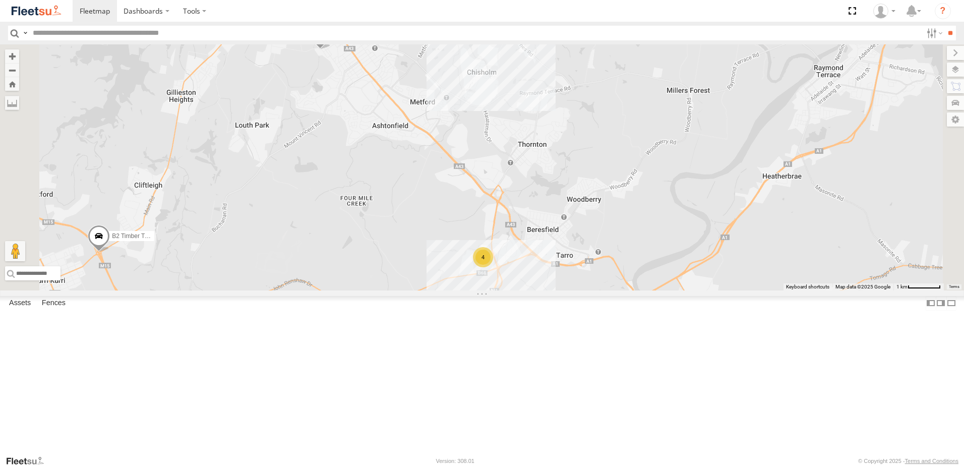
drag, startPoint x: 439, startPoint y: 160, endPoint x: 467, endPoint y: 217, distance: 63.4
click at [467, 219] on div "B2 Timber Truck B1 Timber Truck CX2 Express Ute C4 Timber Truck LX1 Express Ute…" at bounding box center [482, 167] width 964 height 246
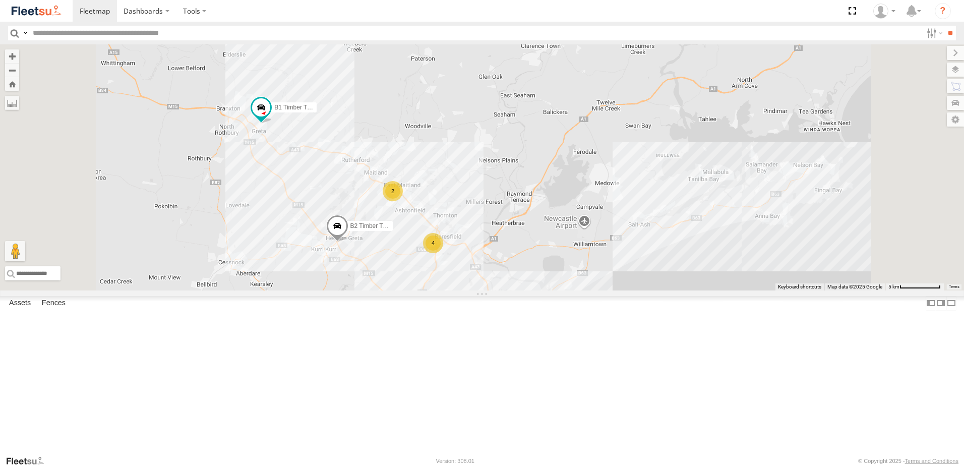
drag, startPoint x: 508, startPoint y: 352, endPoint x: 494, endPoint y: 230, distance: 123.3
click at [494, 230] on div "B2 Timber Truck B1 Timber Truck CX2 Express Ute C4 Timber Truck LX1 Express Ute…" at bounding box center [482, 167] width 964 height 246
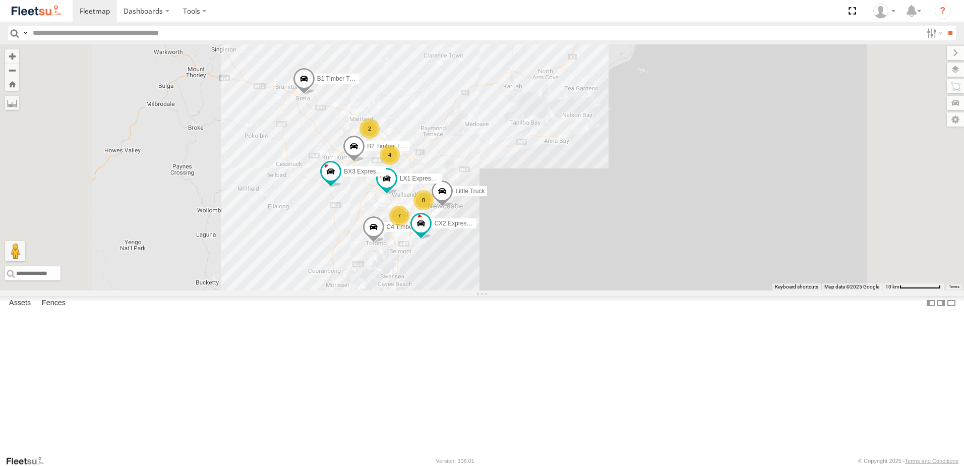
drag, startPoint x: 487, startPoint y: 268, endPoint x: 473, endPoint y: 288, distance: 24.6
click at [479, 291] on div "B2 Timber Truck CX2 Express Ute C4 Timber Truck LX1 Express Ute BX3 Express Ute…" at bounding box center [482, 167] width 964 height 246
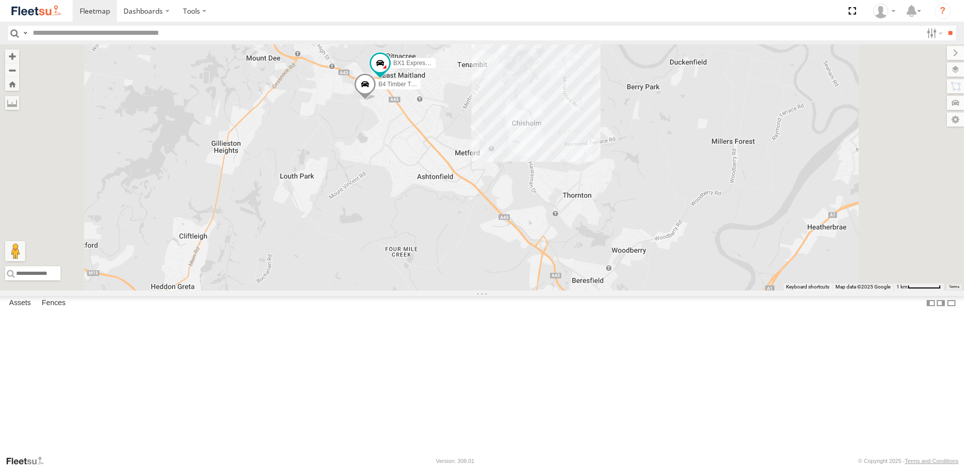
drag, startPoint x: 507, startPoint y: 181, endPoint x: 507, endPoint y: 221, distance: 39.9
click at [507, 221] on div "B2 Timber Truck CX2 Express Ute C4 Timber Truck LX1 Express Ute BX3 Express Ute…" at bounding box center [482, 167] width 964 height 246
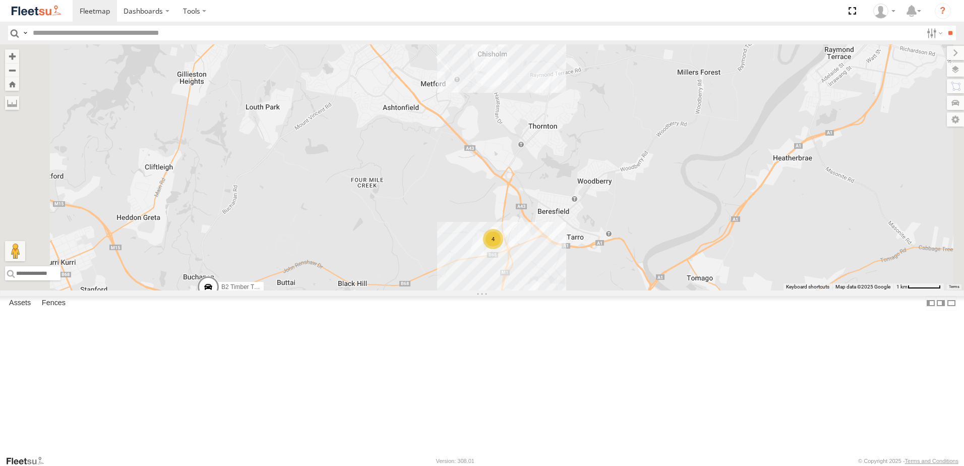
drag, startPoint x: 576, startPoint y: 304, endPoint x: 558, endPoint y: 278, distance: 31.3
click at [560, 280] on div "B2 Timber Truck CX2 Express Ute C4 Timber Truck LX1 Express Ute BX3 Express Ute…" at bounding box center [482, 167] width 964 height 246
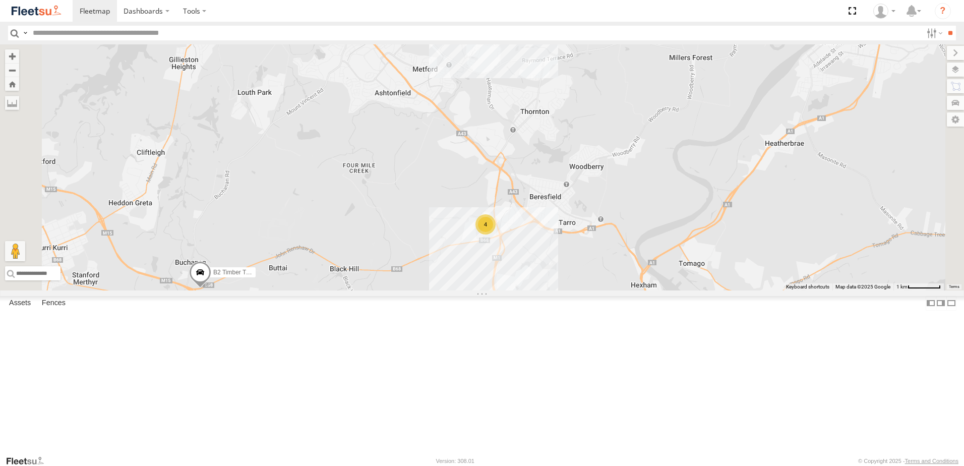
click at [569, 218] on div "B2 Timber Truck CX2 Express Ute C4 Timber Truck LX1 Express Ute BX3 Express Ute…" at bounding box center [482, 167] width 964 height 246
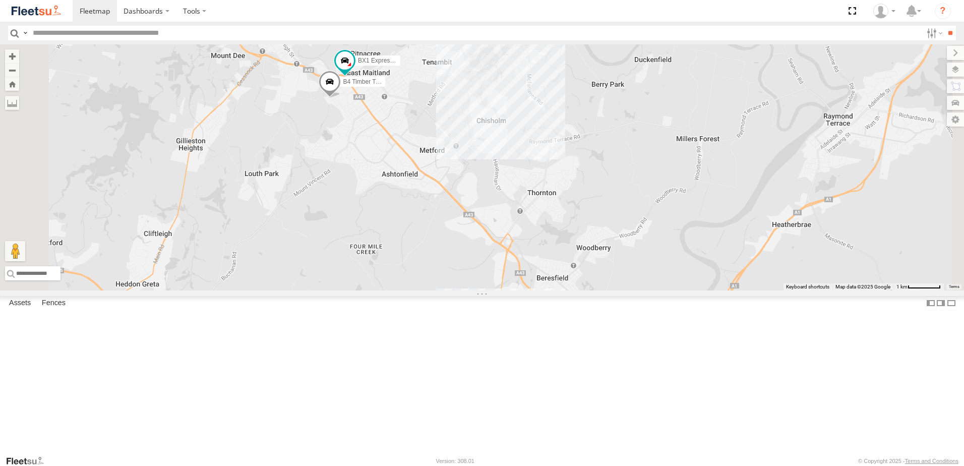
drag, startPoint x: 508, startPoint y: 180, endPoint x: 511, endPoint y: 243, distance: 63.7
click at [511, 243] on div "B2 Timber Truck CX2 Express Ute C4 Timber Truck LX1 Express Ute BX3 Express Ute…" at bounding box center [482, 167] width 964 height 246
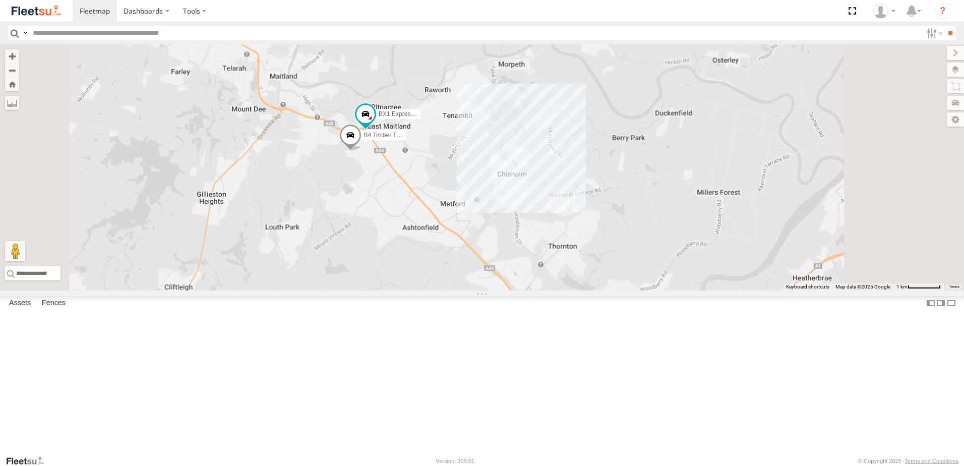
drag, startPoint x: 591, startPoint y: 358, endPoint x: 551, endPoint y: 249, distance: 116.0
click at [551, 249] on div "B2 Timber Truck CX2 Express Ute C4 Timber Truck LX1 Express Ute BX3 Express Ute…" at bounding box center [482, 167] width 964 height 246
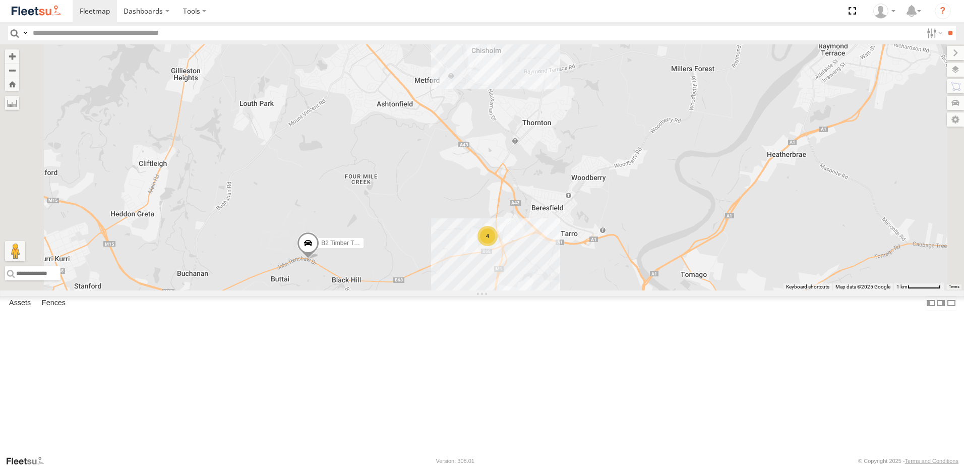
drag, startPoint x: 537, startPoint y: 177, endPoint x: 542, endPoint y: 213, distance: 37.1
click at [544, 207] on div "B2 Timber Truck CX2 Express Ute C4 Timber Truck LX1 Express Ute BX3 Express Ute…" at bounding box center [482, 167] width 964 height 246
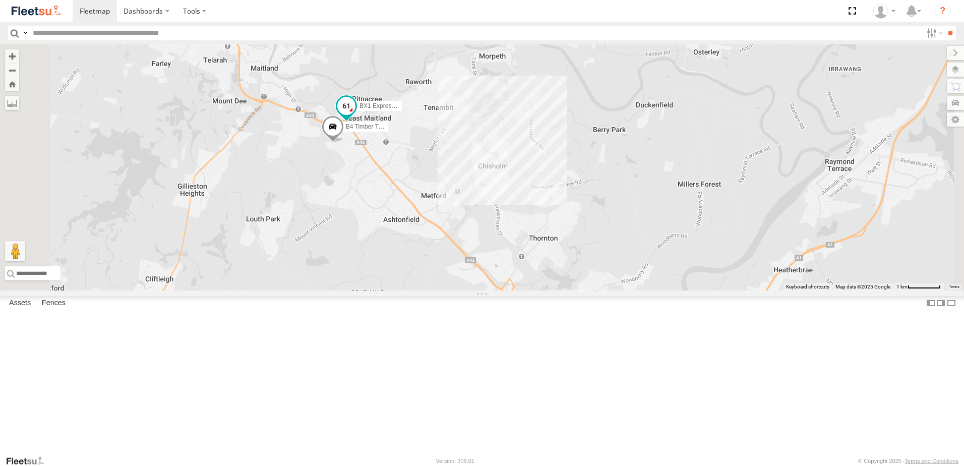
click at [356, 116] on span at bounding box center [346, 106] width 18 height 18
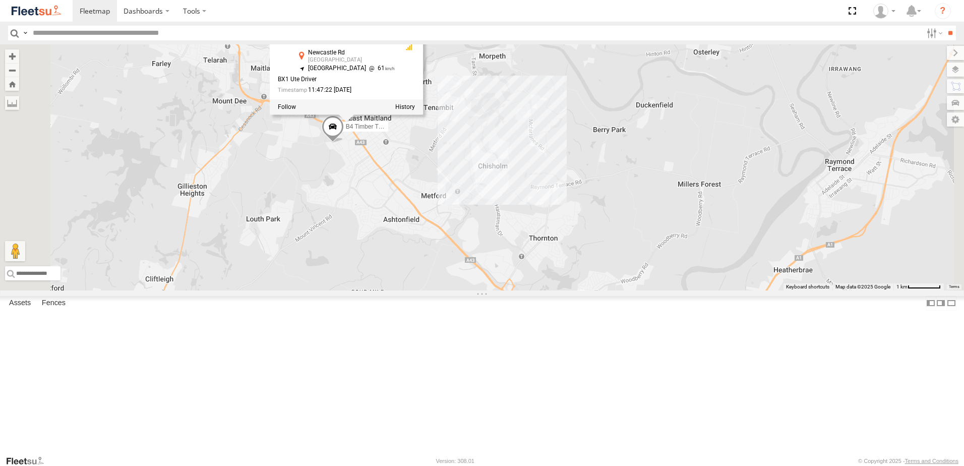
click at [725, 235] on div "B4 Timber Truck BX1 Express Ute B2 Timber Truck 4 BX1 Express Ute Beresfield Ut…" at bounding box center [482, 167] width 964 height 246
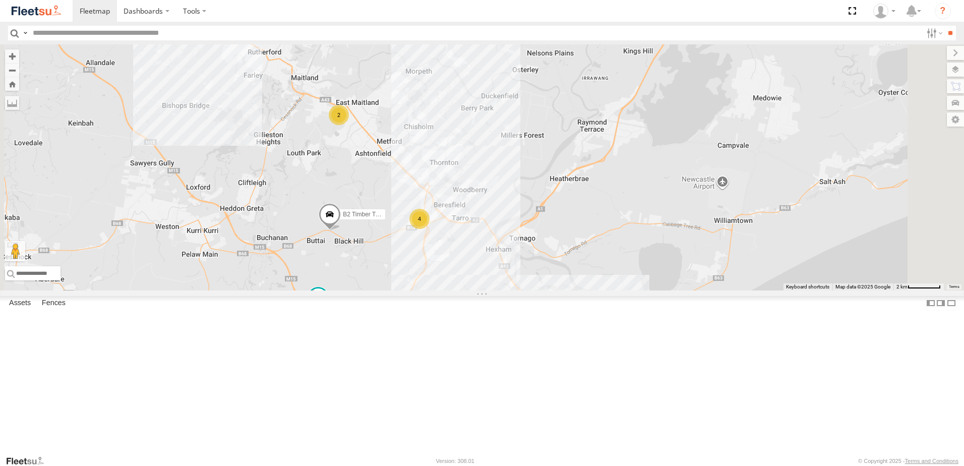
drag, startPoint x: 545, startPoint y: 323, endPoint x: 503, endPoint y: 241, distance: 92.9
click at [503, 241] on div "B2 Timber Truck 2 4 LX1 Express Ute" at bounding box center [482, 167] width 964 height 246
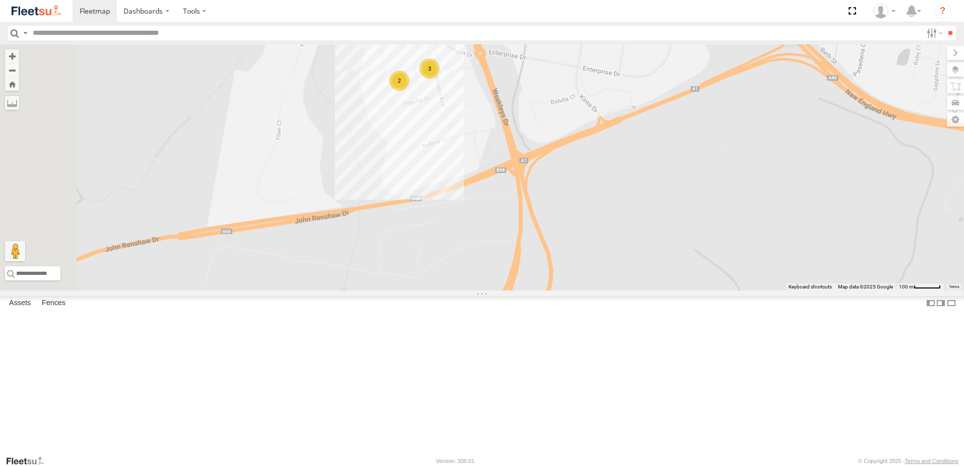
drag, startPoint x: 507, startPoint y: 317, endPoint x: 553, endPoint y: 221, distance: 106.3
click at [553, 223] on div "LX1 Express Ute LX3 Express Ute C2 Timber Truck 3 2" at bounding box center [482, 167] width 964 height 246
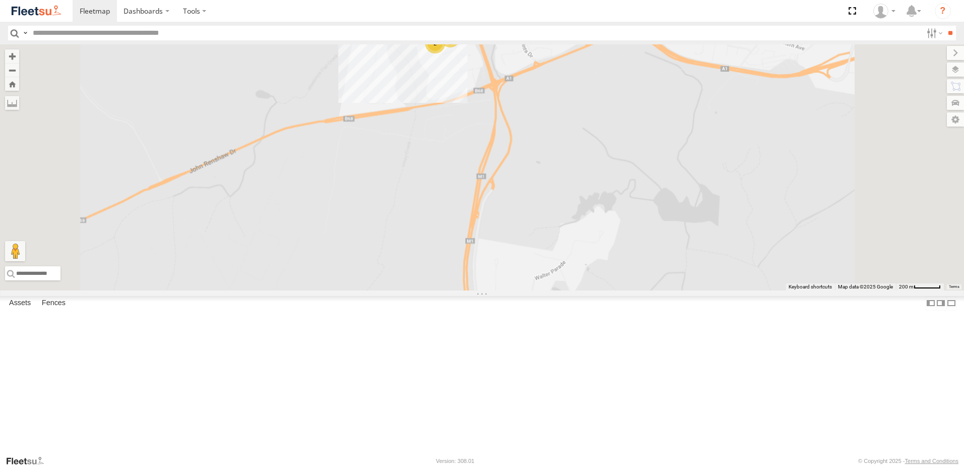
drag, startPoint x: 509, startPoint y: 278, endPoint x: 575, endPoint y: 173, distance: 123.7
click at [575, 173] on div "LX1 Express Ute LX3 Express Ute C2 Timber Truck 3 2" at bounding box center [482, 167] width 964 height 246
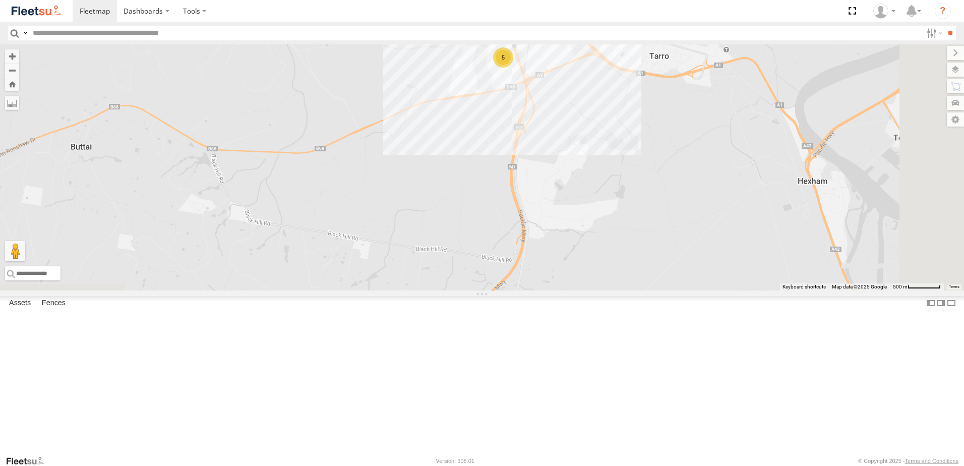
drag, startPoint x: 620, startPoint y: 133, endPoint x: 612, endPoint y: 206, distance: 73.6
click at [607, 209] on div "LX1 Express Ute LX3 Express Ute C2 Timber Truck 5" at bounding box center [482, 167] width 964 height 246
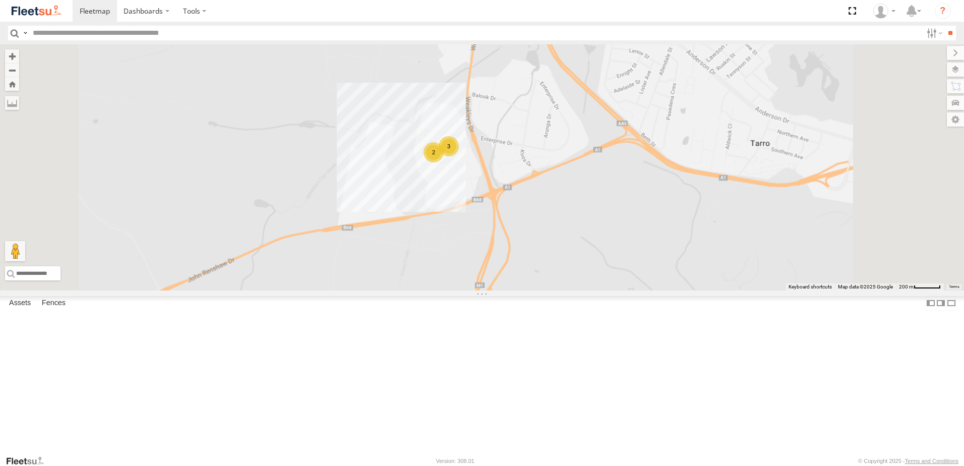
drag, startPoint x: 519, startPoint y: 102, endPoint x: 509, endPoint y: 330, distance: 228.2
click at [509, 291] on div "LX1 Express Ute LX3 Express Ute C2 Timber Truck 3 2" at bounding box center [482, 167] width 964 height 246
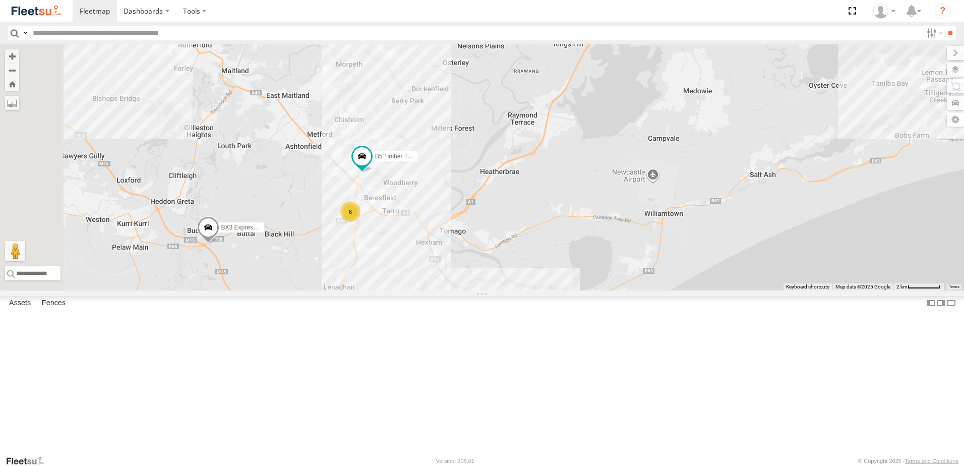
drag, startPoint x: 447, startPoint y: 288, endPoint x: 490, endPoint y: 271, distance: 45.8
click at [490, 271] on div "B5 Timber Truck 6 BX3 Express Ute" at bounding box center [482, 167] width 964 height 246
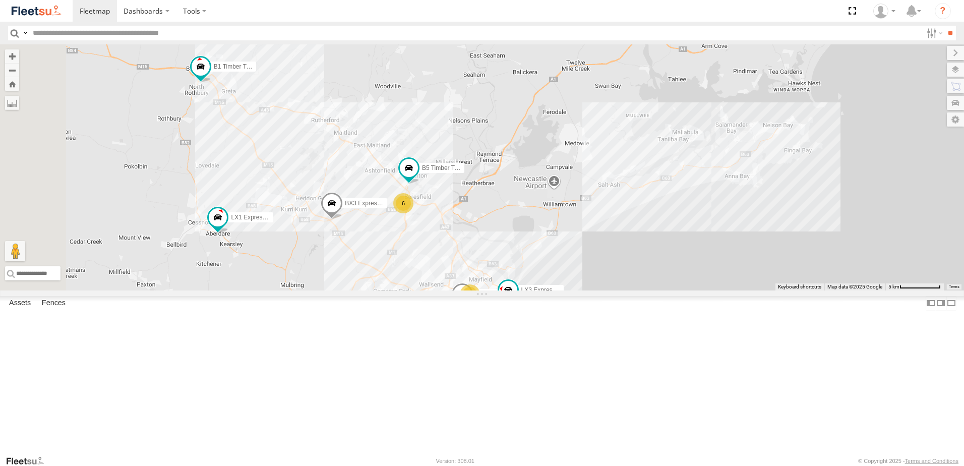
drag, startPoint x: 426, startPoint y: 203, endPoint x: 509, endPoint y: 268, distance: 105.6
click at [509, 268] on div "B5 Timber Truck BX3 Express Ute LX3 Express Ute 6 7 6 C3 Timber Truck C4 Timber…" at bounding box center [482, 167] width 964 height 246
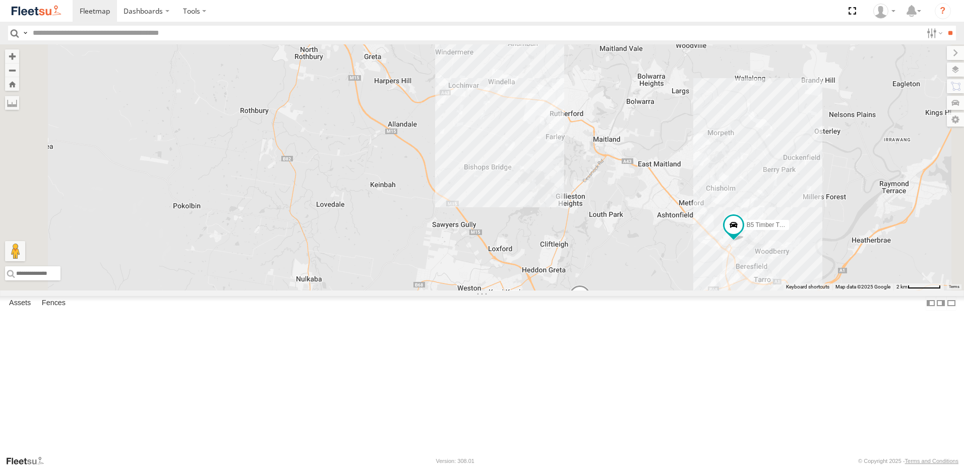
drag, startPoint x: 456, startPoint y: 205, endPoint x: 463, endPoint y: 180, distance: 25.9
click at [463, 180] on div "B5 Timber Truck BX3 Express Ute LX3 Express Ute C3 Timber Truck C4 Timber Truck…" at bounding box center [482, 167] width 964 height 246
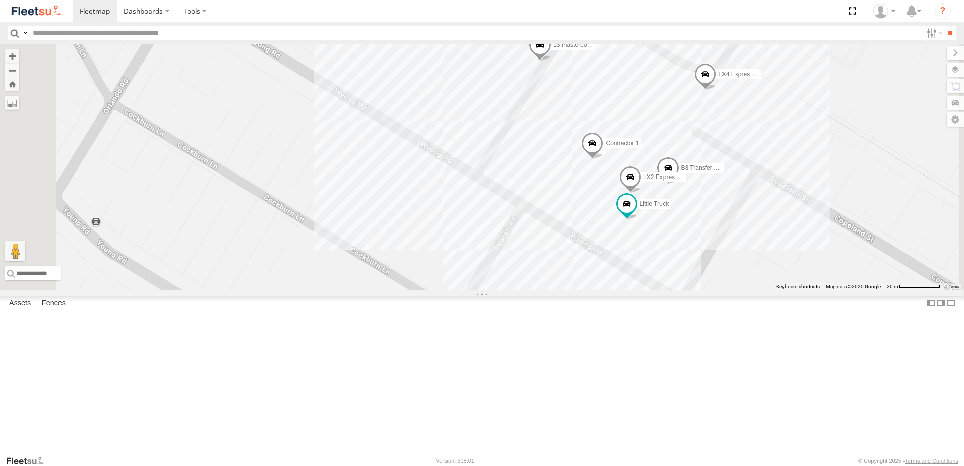
click at [679, 184] on span at bounding box center [668, 170] width 22 height 27
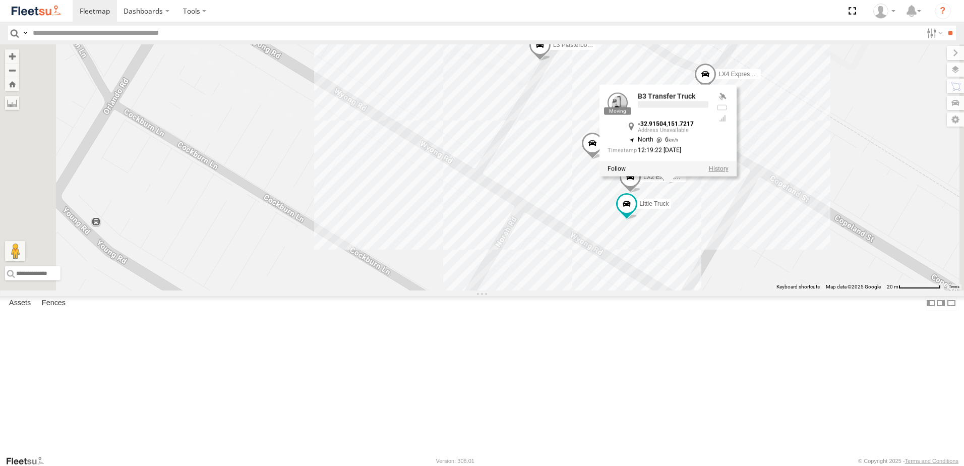
click at [729, 173] on label at bounding box center [719, 168] width 20 height 7
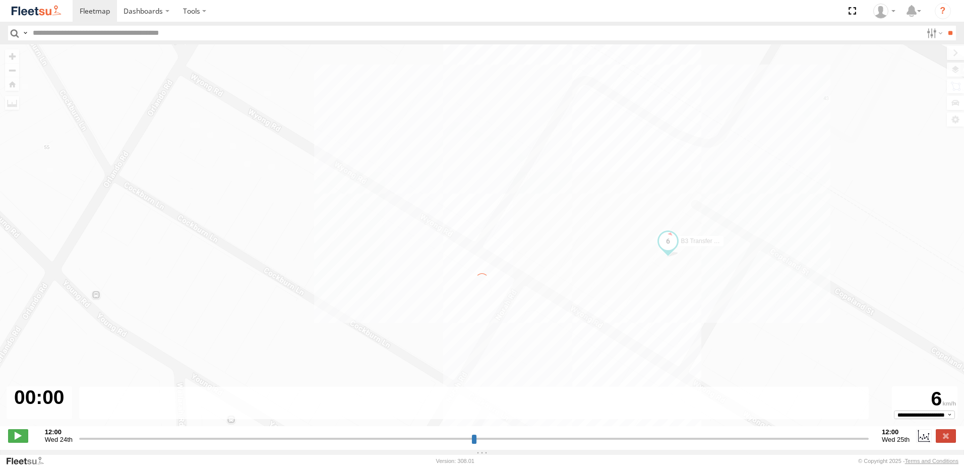
type input "**********"
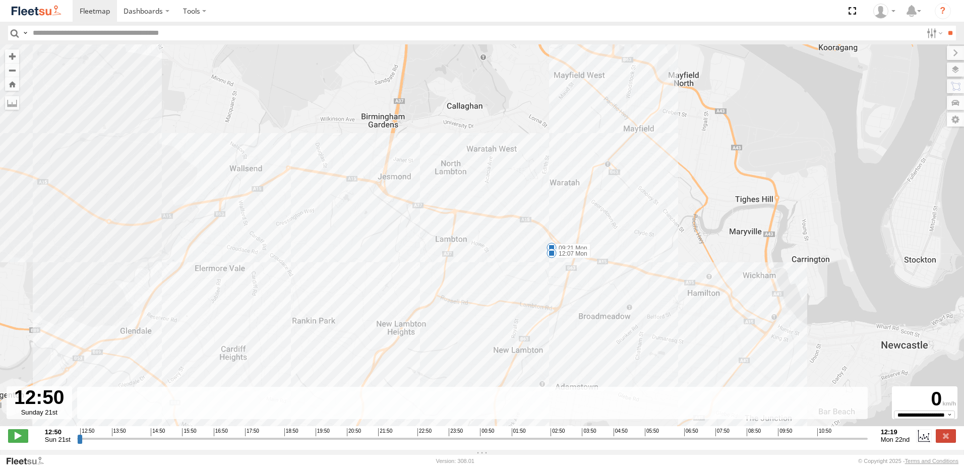
drag, startPoint x: 497, startPoint y: 319, endPoint x: 593, endPoint y: 181, distance: 168.2
click at [593, 181] on div "B3 Transfer Truck 05:39 Mon 08:15 Mon 09:17 Mon 09:21 Mon 10:50 Mon 12:07 Mon" at bounding box center [482, 240] width 964 height 392
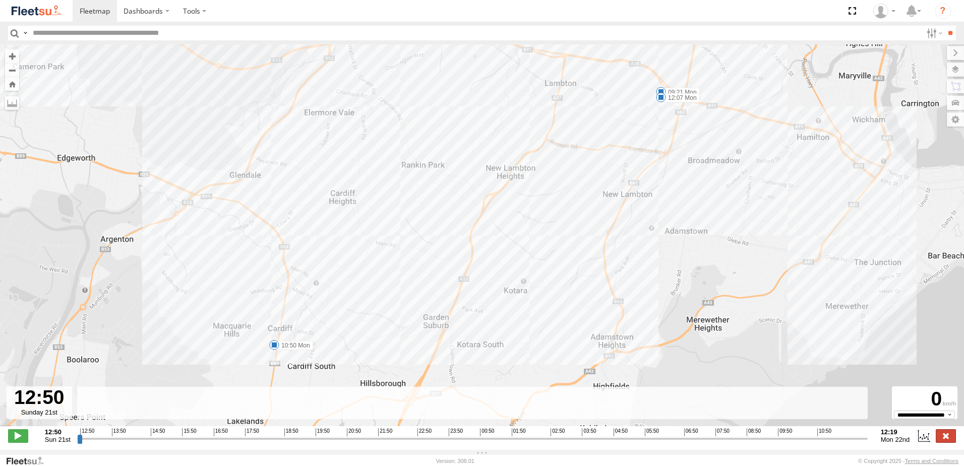
click at [940, 441] on label at bounding box center [946, 435] width 20 height 13
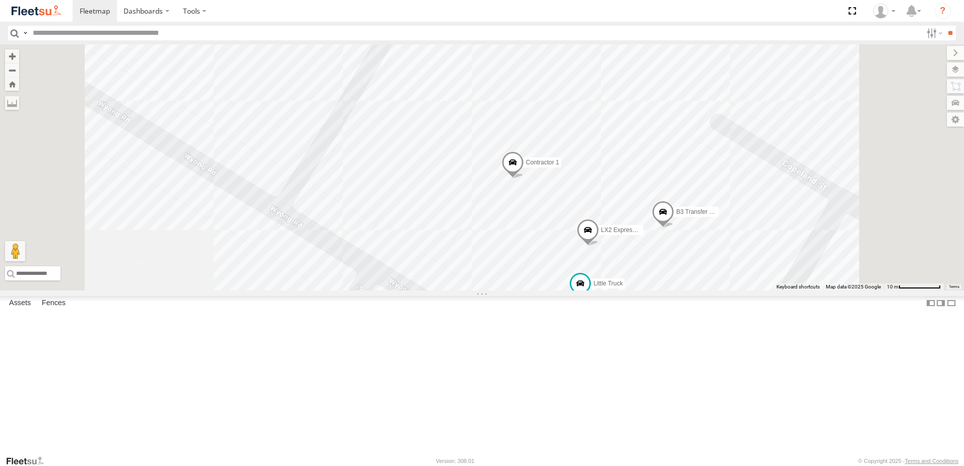
click at [674, 229] on span at bounding box center [663, 214] width 22 height 27
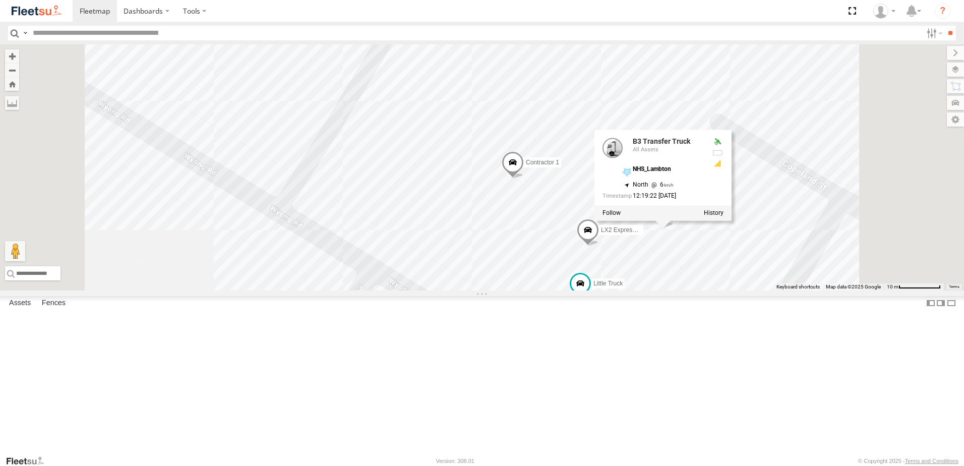
click at [748, 144] on div "LX2 Express Ute L3 Plasterboard Truck LX4 Express Ute B3 Transfer Truck Little …" at bounding box center [482, 167] width 964 height 246
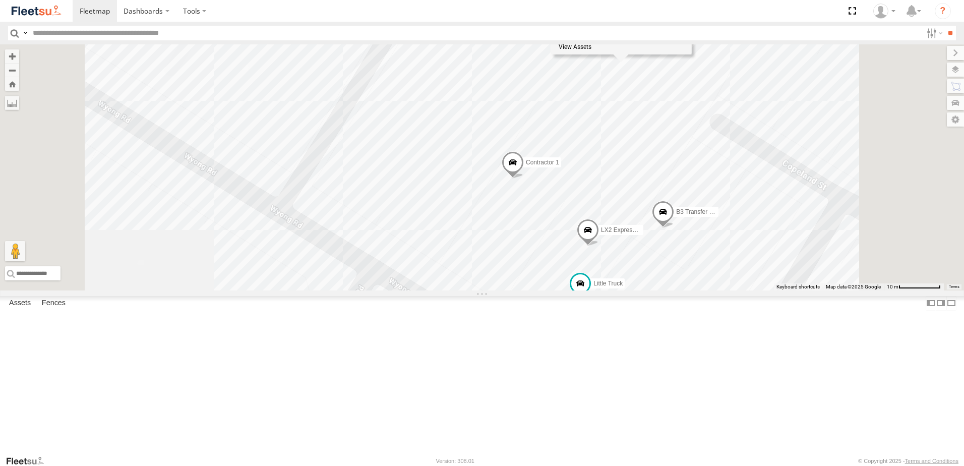
click at [912, 275] on div "LX2 Express Ute L3 Plasterboard Truck LX4 Express Ute B3 Transfer Truck Little …" at bounding box center [482, 167] width 964 height 246
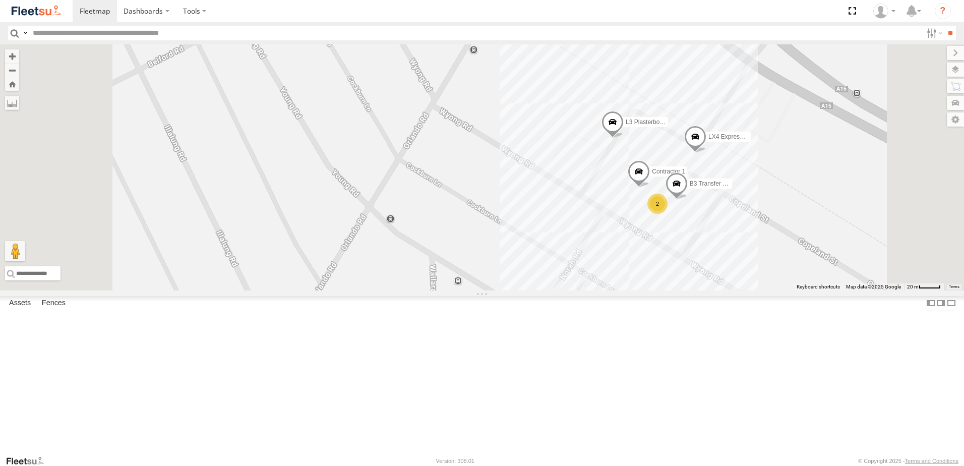
drag, startPoint x: 879, startPoint y: 276, endPoint x: 870, endPoint y: 278, distance: 9.3
click at [870, 278] on div "L3 Plasterboard Truck LX4 Express Ute B3 Transfer Truck Contractor 1 2" at bounding box center [482, 167] width 964 height 246
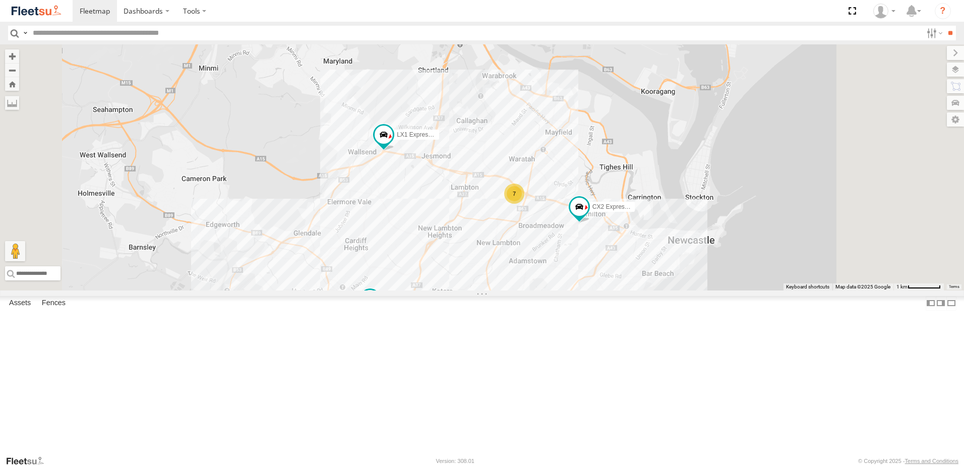
drag, startPoint x: 815, startPoint y: 260, endPoint x: 670, endPoint y: 270, distance: 144.6
click at [671, 270] on div "CX2 Express Ute LX1 Express Ute 7 7 C4 Timber Truck C2 Timber Truck" at bounding box center [482, 167] width 964 height 246
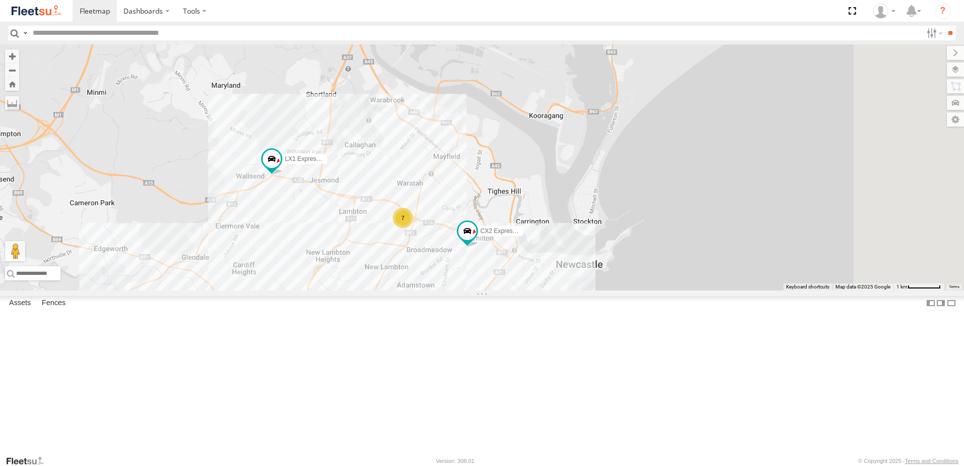
drag, startPoint x: 745, startPoint y: 174, endPoint x: 700, endPoint y: 242, distance: 82.0
click at [706, 236] on div "CX2 Express Ute LX1 Express Ute 7 7 C4 Timber Truck C2 Timber Truck" at bounding box center [482, 167] width 964 height 246
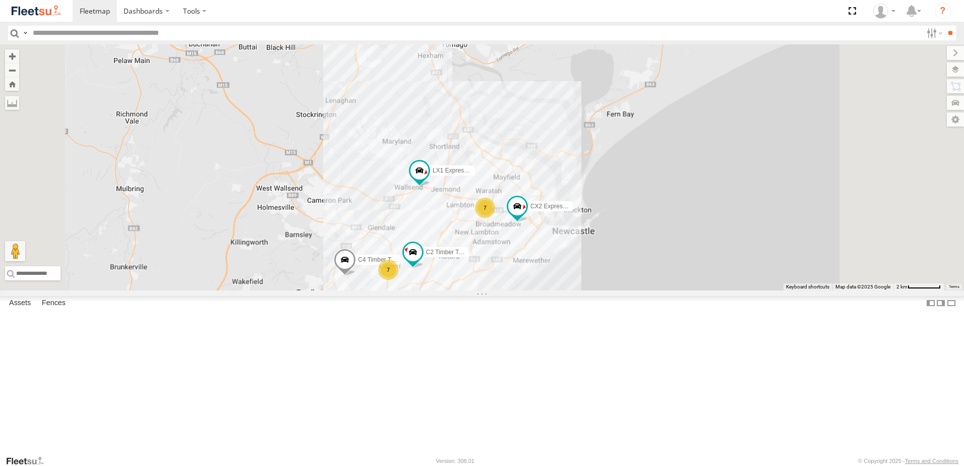
drag, startPoint x: 802, startPoint y: 149, endPoint x: 770, endPoint y: 204, distance: 62.8
click at [770, 204] on div "CX2 Express Ute LX1 Express Ute C4 Timber Truck C2 Timber Truck 6 7 7 B5 Timber…" at bounding box center [482, 167] width 964 height 246
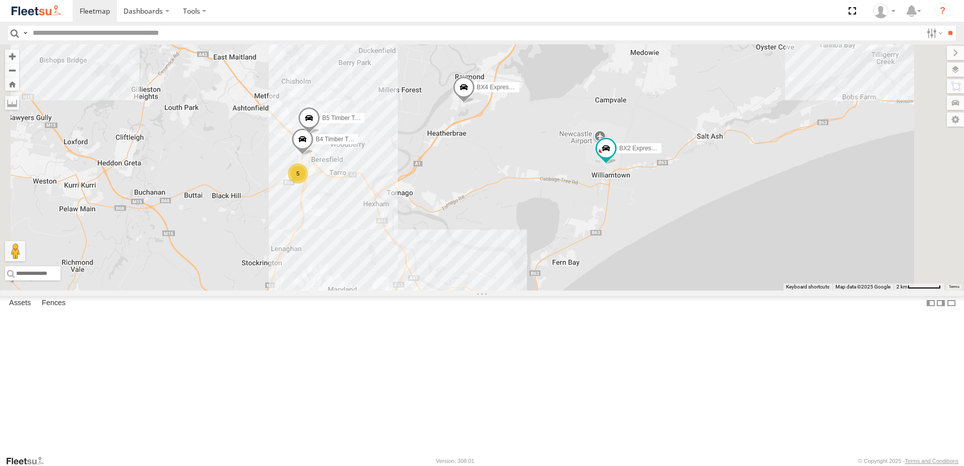
drag, startPoint x: 606, startPoint y: 291, endPoint x: 605, endPoint y: 298, distance: 7.2
click at [605, 291] on div "B4 Timber Truck B5 Timber Truck CX2 Express Ute C4 Timber Truck BX2 Express Ute…" at bounding box center [482, 167] width 964 height 246
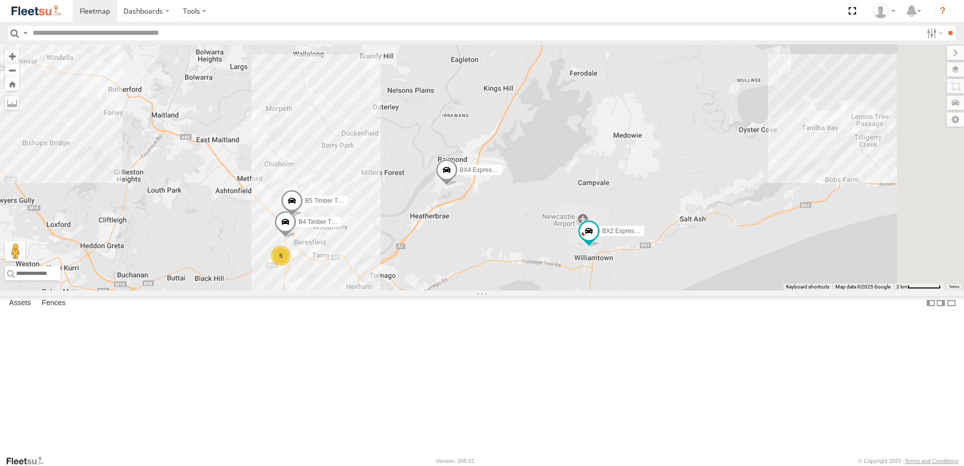
drag, startPoint x: 742, startPoint y: 102, endPoint x: 781, endPoint y: 294, distance: 195.2
click at [781, 291] on div "B4 Timber Truck B5 Timber Truck CX2 Express Ute C4 Timber Truck BX2 Express Ute…" at bounding box center [482, 167] width 964 height 246
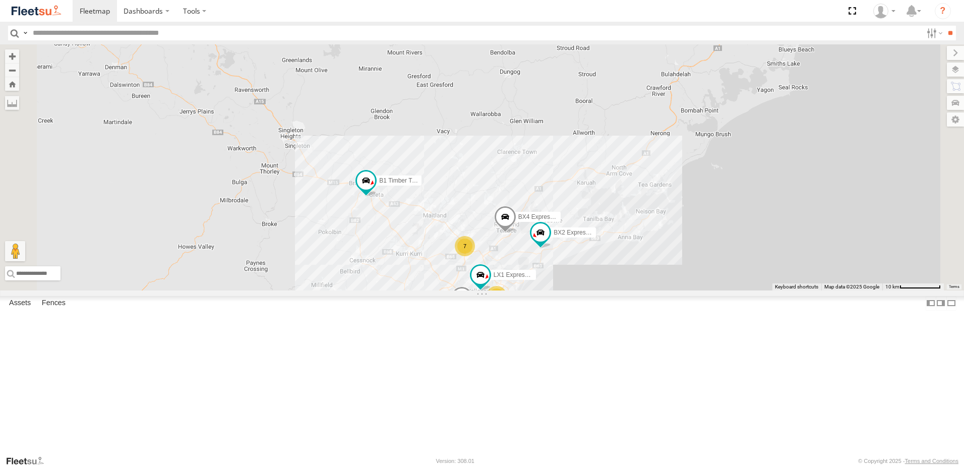
drag, startPoint x: 552, startPoint y: 261, endPoint x: 549, endPoint y: 221, distance: 40.5
click at [549, 221] on div "C4 Timber Truck BX2 Express Ute LX1 Express Ute BX4 Express Ute B1 Timber Truck…" at bounding box center [482, 167] width 964 height 246
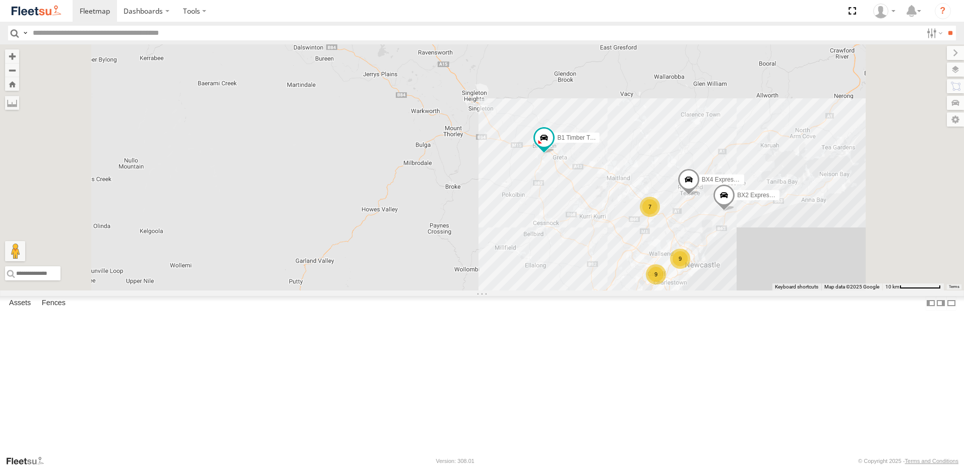
drag, startPoint x: 703, startPoint y: 278, endPoint x: 681, endPoint y: 263, distance: 26.9
click at [681, 263] on div "B1 Timber Truck BX4 Express Ute 7 9 9 BX2 Express Ute" at bounding box center [482, 167] width 964 height 246
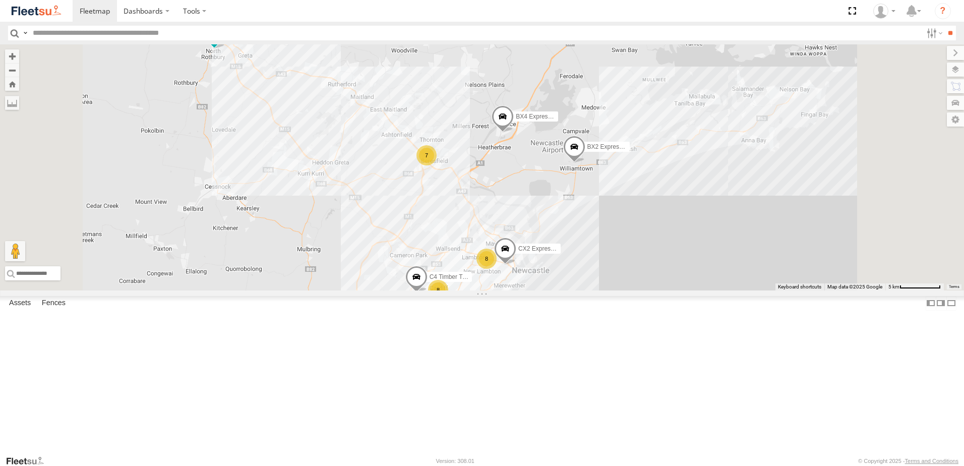
click at [596, 291] on div "B1 Timber Truck BX4 Express Ute BX2 Express Ute CX2 Express Ute C4 Timber Truck…" at bounding box center [482, 167] width 964 height 246
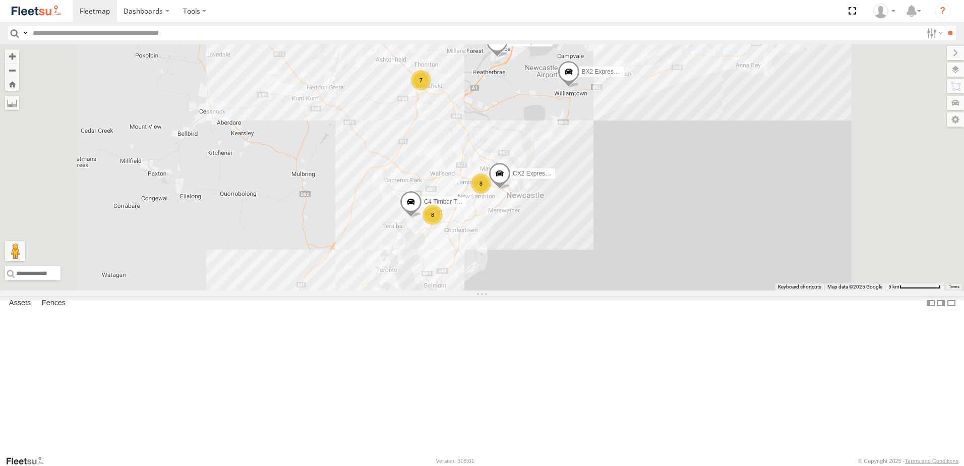
select select "**********"
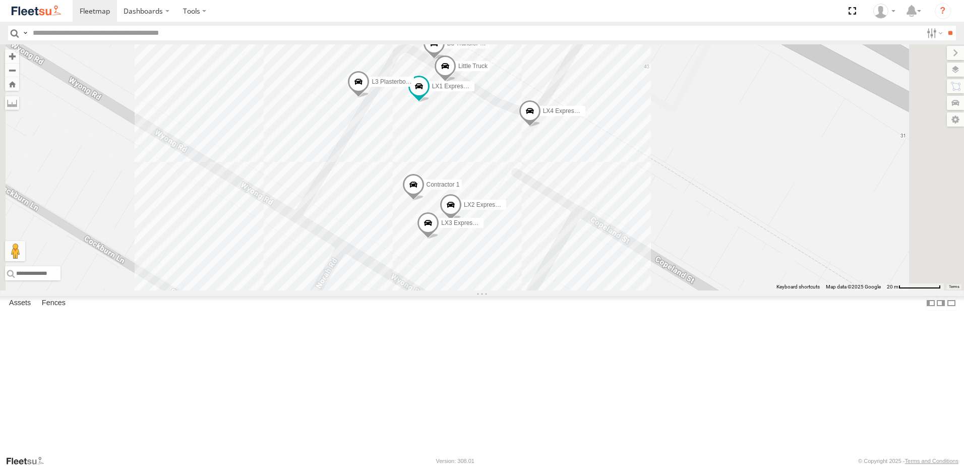
drag, startPoint x: 598, startPoint y: 179, endPoint x: 611, endPoint y: 222, distance: 45.3
click at [614, 230] on div "CX2 Express Ute C4 Timber Truck BX2 Express Ute B1 Timber Truck BX4 Express Ute…" at bounding box center [482, 167] width 964 height 246
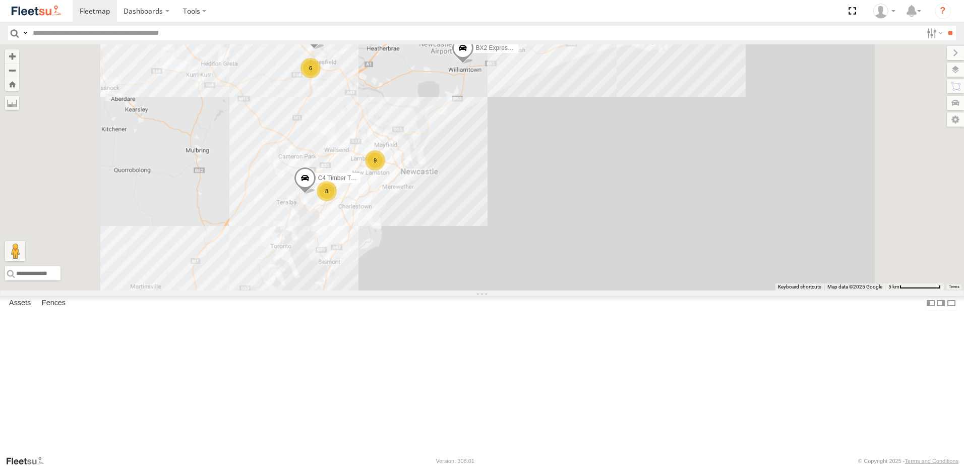
drag, startPoint x: 457, startPoint y: 216, endPoint x: 508, endPoint y: 272, distance: 76.1
click at [508, 272] on div "6 9 8 B5 Timber Truck C4 Timber Truck BX2 Express Ute BX4 Express Ute" at bounding box center [482, 167] width 964 height 246
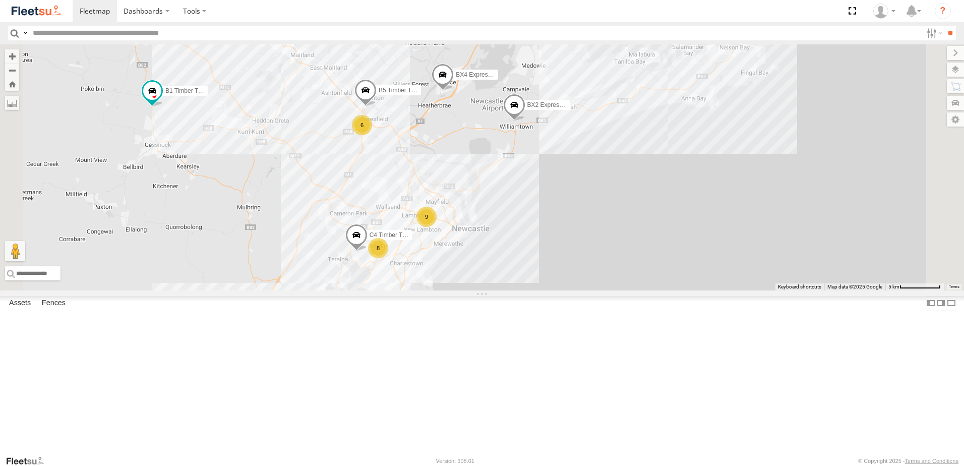
drag, startPoint x: 392, startPoint y: 246, endPoint x: 422, endPoint y: 247, distance: 29.8
click at [422, 247] on div "6 9 8 B5 Timber Truck C4 Timber Truck BX2 Express Ute BX4 Express Ute B1 Timber…" at bounding box center [482, 167] width 964 height 246
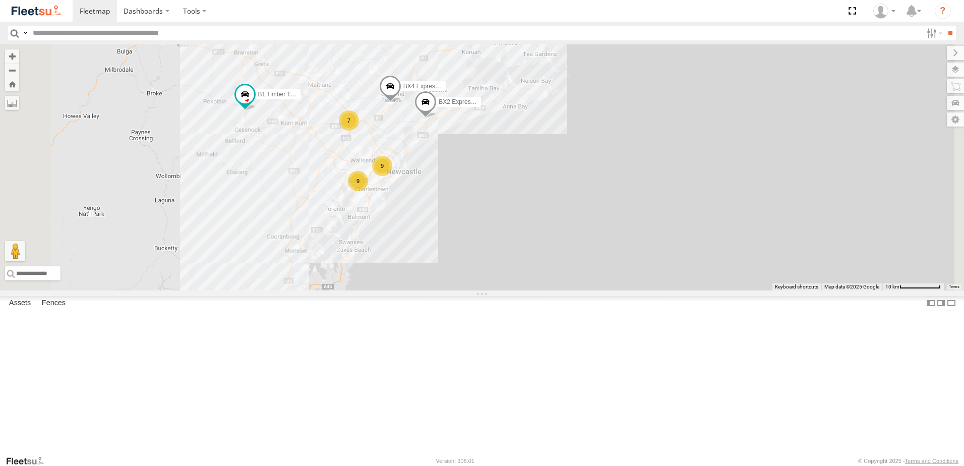
drag, startPoint x: 399, startPoint y: 249, endPoint x: 429, endPoint y: 235, distance: 32.9
click at [429, 235] on div "BX2 Express Ute BX4 Express Ute B1 Timber Truck 7 9 9" at bounding box center [482, 167] width 964 height 246
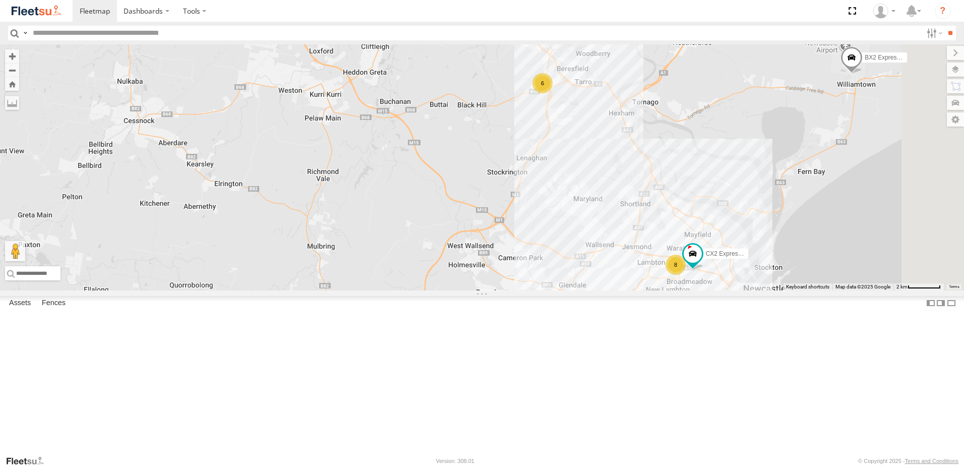
drag, startPoint x: 754, startPoint y: 189, endPoint x: 706, endPoint y: 243, distance: 72.2
click at [706, 243] on div "BX2 Express Ute BX4 Express Ute B1 Timber Truck B5 Timber Truck C4 Timber Truck…" at bounding box center [482, 167] width 964 height 246
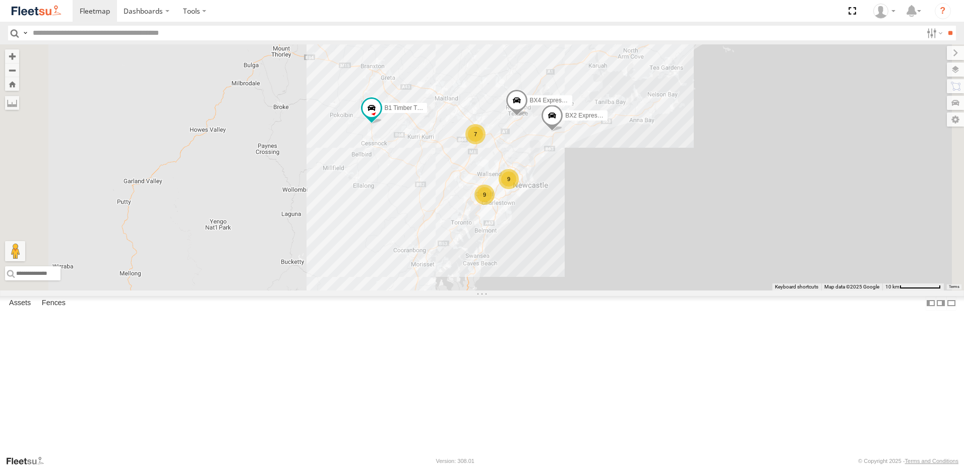
drag, startPoint x: 513, startPoint y: 303, endPoint x: 557, endPoint y: 273, distance: 53.7
click at [556, 261] on div "BX2 Express Ute BX4 Express Ute B1 Timber Truck 7 9 9" at bounding box center [482, 167] width 964 height 246
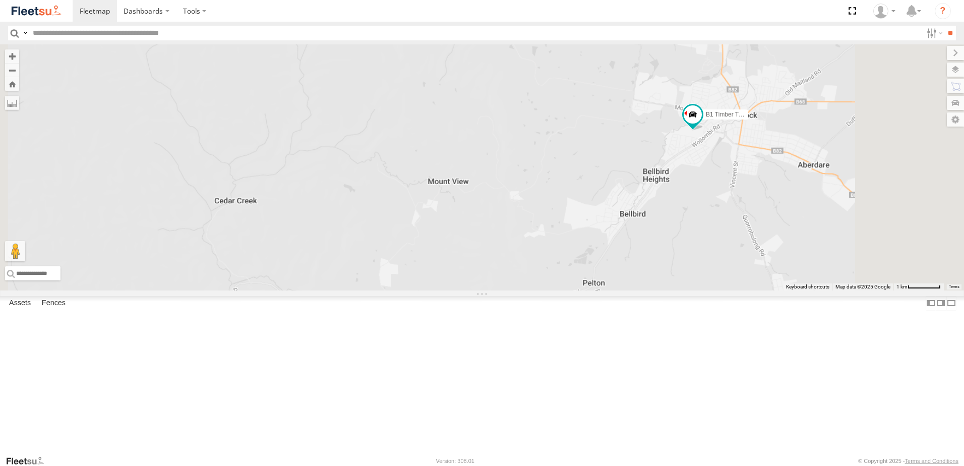
drag, startPoint x: 909, startPoint y: 188, endPoint x: 646, endPoint y: 212, distance: 264.5
click at [646, 212] on div "B5 Timber Truck C4 Timber Truck BX2 Express Ute LX1 Express Ute B1 Timber Truck…" at bounding box center [482, 167] width 964 height 246
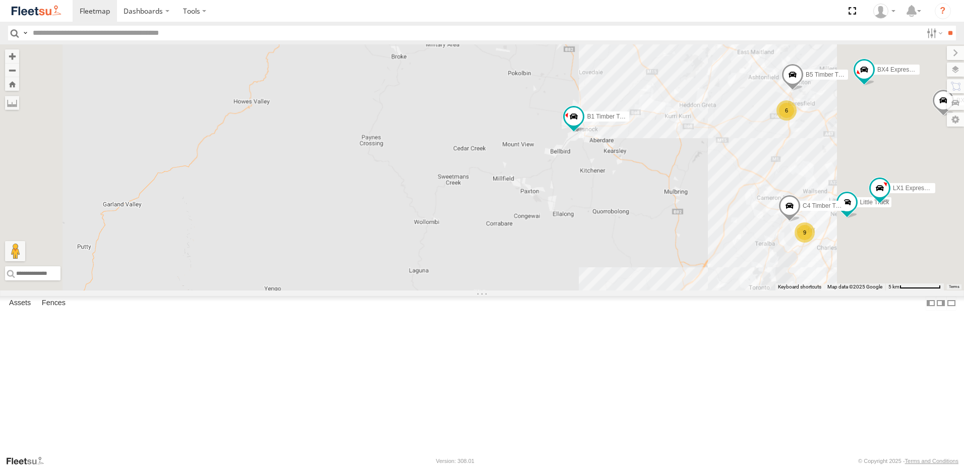
drag, startPoint x: 897, startPoint y: 238, endPoint x: 749, endPoint y: 230, distance: 148.5
click at [749, 230] on div "B5 Timber Truck C4 Timber Truck BX2 Express Ute LX1 Express Ute B1 Timber Truck…" at bounding box center [482, 167] width 964 height 246
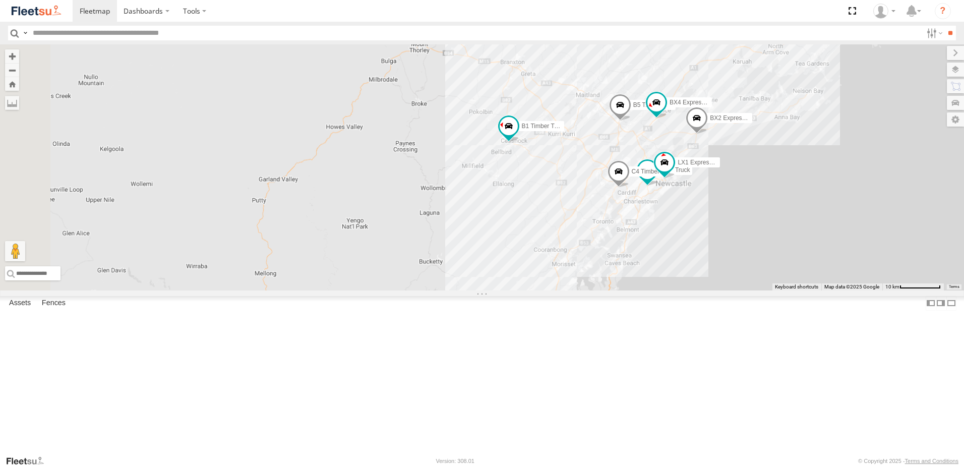
click at [666, 227] on div "B5 Timber Truck C4 Timber Truck BX2 Express Ute LX1 Express Ute B1 Timber Truck…" at bounding box center [482, 167] width 964 height 246
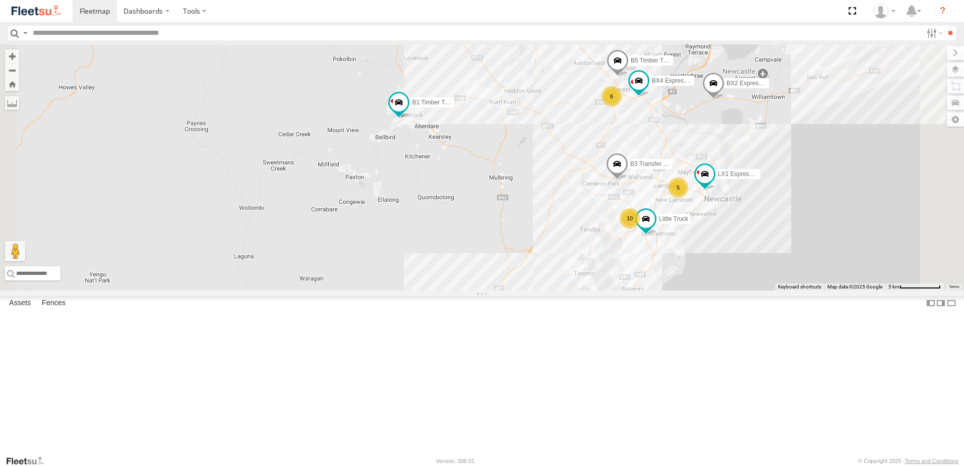
drag, startPoint x: 534, startPoint y: 180, endPoint x: 546, endPoint y: 213, distance: 35.6
click at [546, 213] on div "BX2 Express Ute B3 Transfer Truck B1 Timber Truck 6 5 10 B5 Timber Truck LX1 Ex…" at bounding box center [482, 167] width 964 height 246
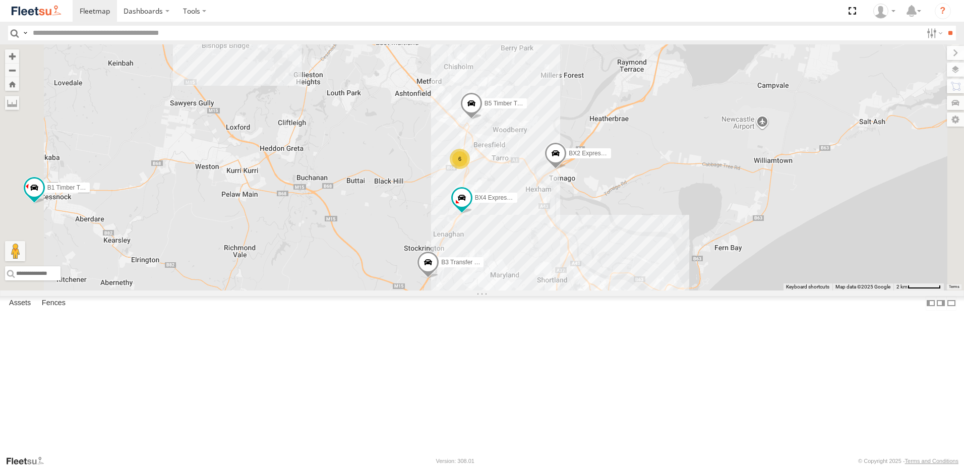
drag, startPoint x: 584, startPoint y: 315, endPoint x: 581, endPoint y: 306, distance: 9.6
click at [581, 291] on div "BX2 Express Ute B3 Transfer Truck B1 Timber Truck 6 5 B5 Timber Truck BX4 Expre…" at bounding box center [482, 167] width 964 height 246
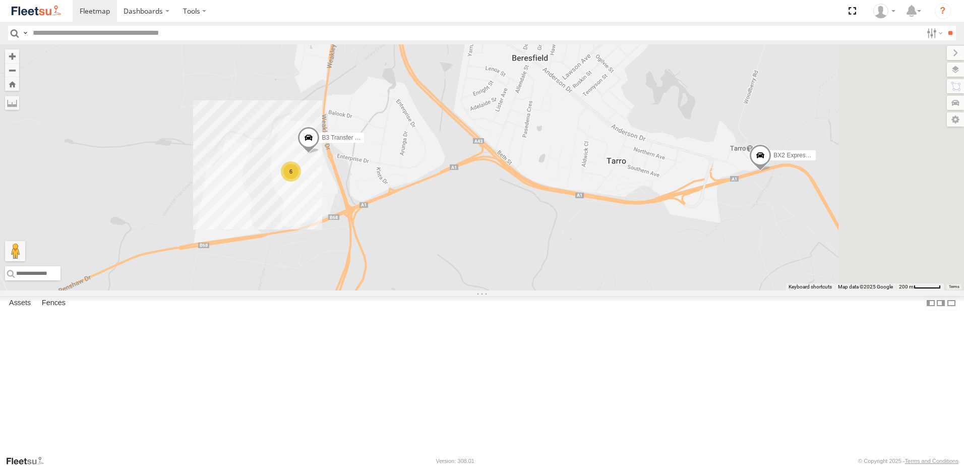
drag, startPoint x: 897, startPoint y: 275, endPoint x: 802, endPoint y: 284, distance: 95.3
click at [802, 284] on div "B1 Timber Truck B5 Timber Truck BX4 Express Ute BX2 Express Ute Little Truck B3…" at bounding box center [482, 167] width 964 height 246
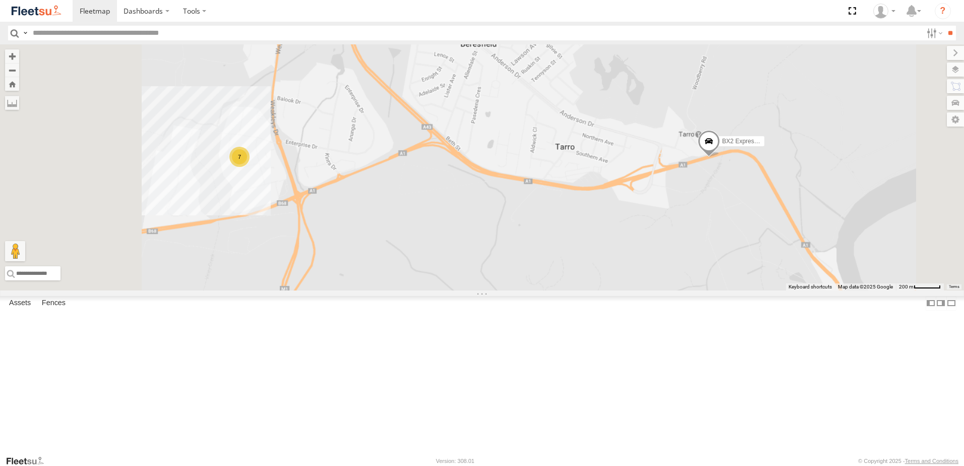
drag, startPoint x: 612, startPoint y: 291, endPoint x: 681, endPoint y: 263, distance: 75.1
click at [653, 275] on div "B1 Timber Truck B5 Timber Truck BX4 Express Ute BX2 Express Ute Little Truck 7" at bounding box center [482, 167] width 964 height 246
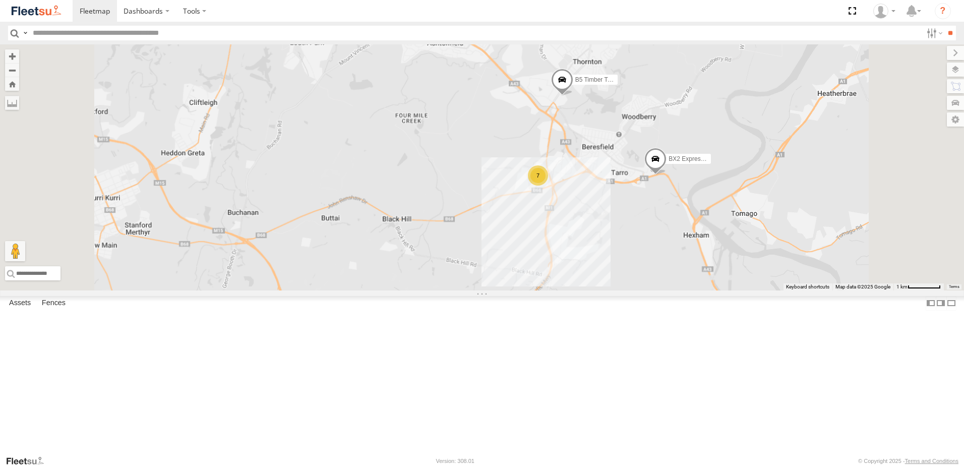
drag, startPoint x: 743, startPoint y: 313, endPoint x: 732, endPoint y: 369, distance: 56.9
click at [732, 291] on div "B1 Timber Truck B5 Timber Truck BX4 Express Ute BX2 Express Ute Little Truck 7" at bounding box center [482, 167] width 964 height 246
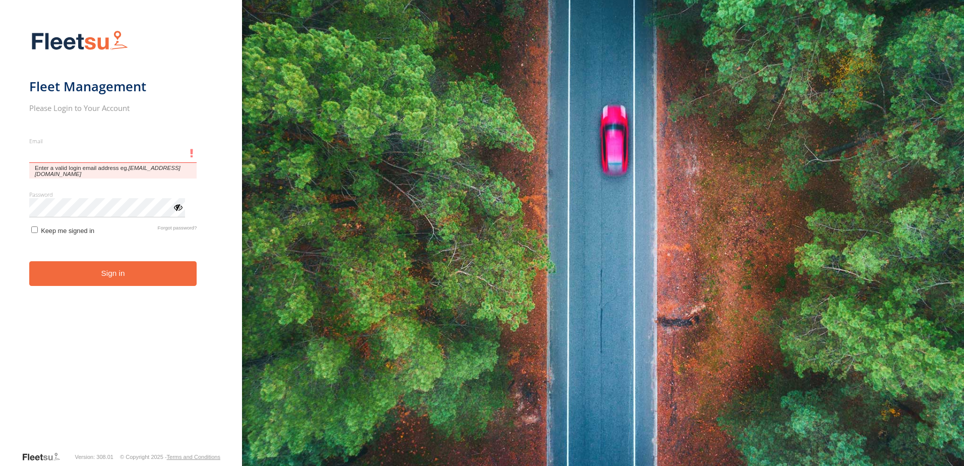
type input "**********"
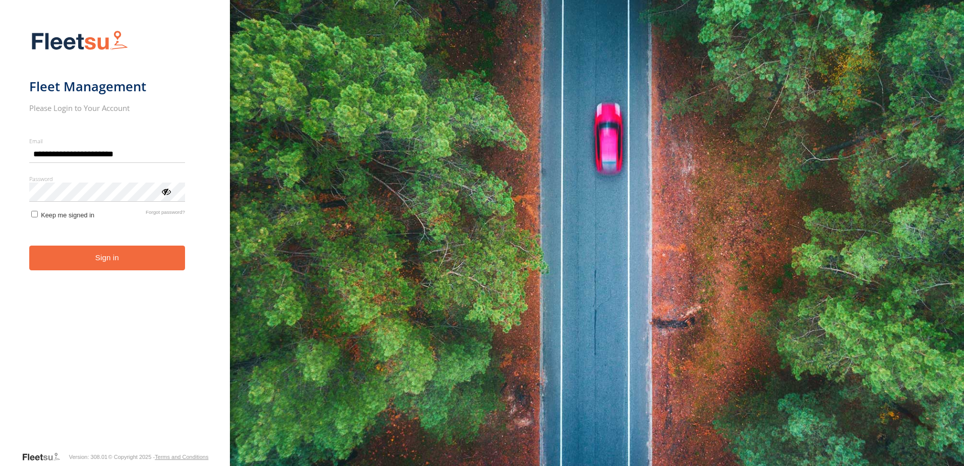
click at [158, 262] on button "Sign in" at bounding box center [107, 258] width 156 height 25
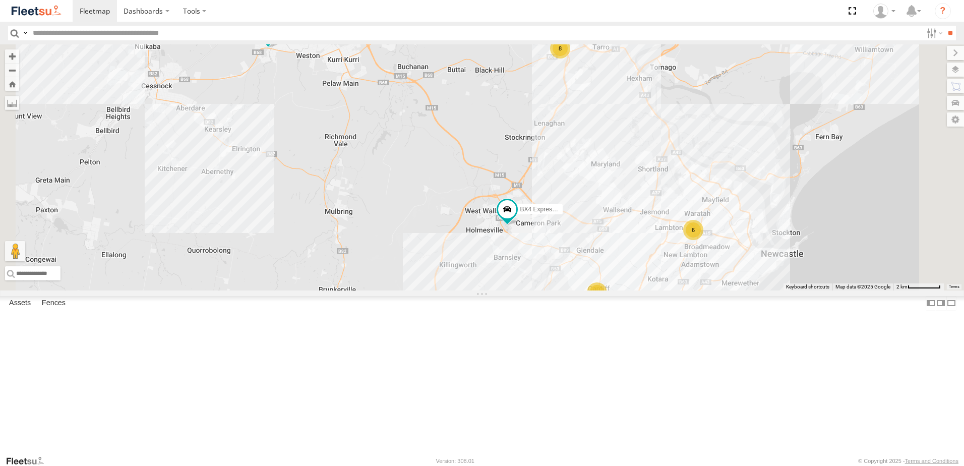
drag, startPoint x: 534, startPoint y: 181, endPoint x: 544, endPoint y: 218, distance: 39.2
click at [544, 218] on div "8 6 10 B5 Timber Truck B1 Timber Truck BX4 Express Ute Little Truck" at bounding box center [482, 167] width 964 height 246
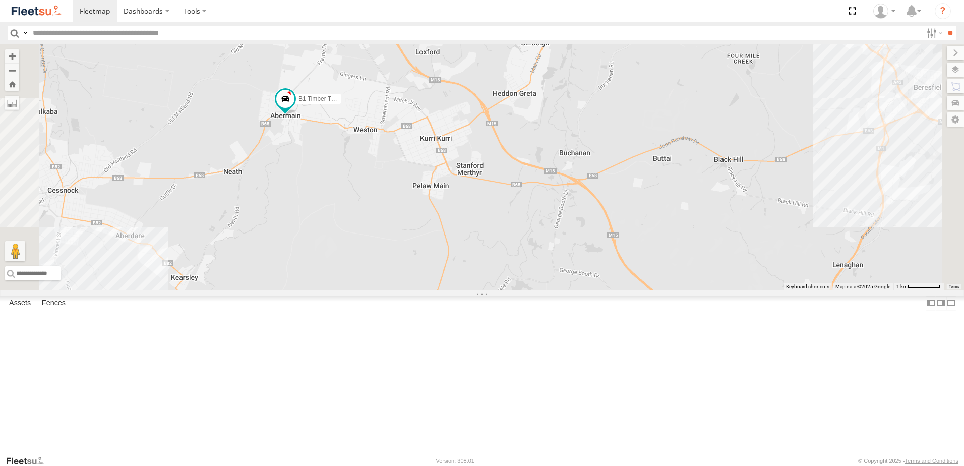
drag, startPoint x: 663, startPoint y: 187, endPoint x: 638, endPoint y: 259, distance: 75.8
click at [641, 260] on div "B5 Timber Truck B1 Timber Truck BX4 Express Ute Little Truck" at bounding box center [482, 167] width 964 height 246
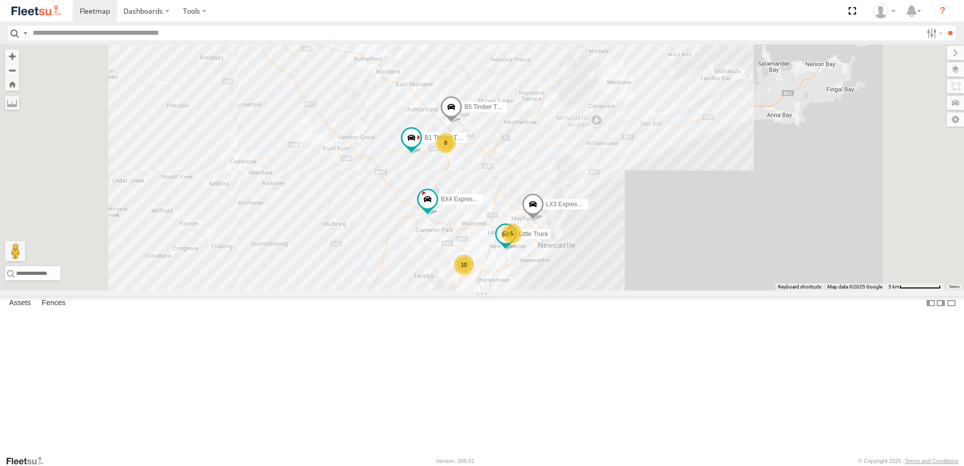
drag, startPoint x: 629, startPoint y: 266, endPoint x: 613, endPoint y: 252, distance: 21.1
click at [613, 252] on div "B1 Timber Truck BX4 Express Ute B5 Timber Truck LX3 Express Ute Little Truck 8 …" at bounding box center [482, 167] width 964 height 246
